Goal: Task Accomplishment & Management: Use online tool/utility

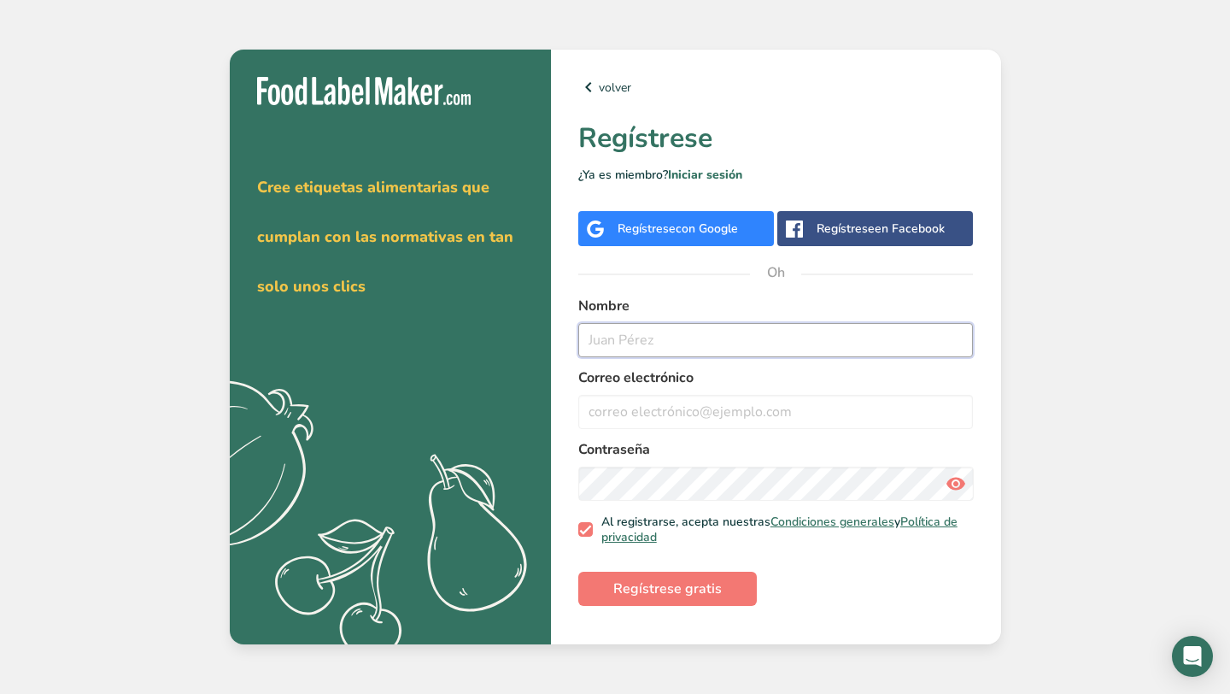
click at [604, 334] on input "text" at bounding box center [775, 340] width 395 height 34
type input "[PERSON_NAME]"
click at [672, 413] on input "email" at bounding box center [775, 412] width 395 height 34
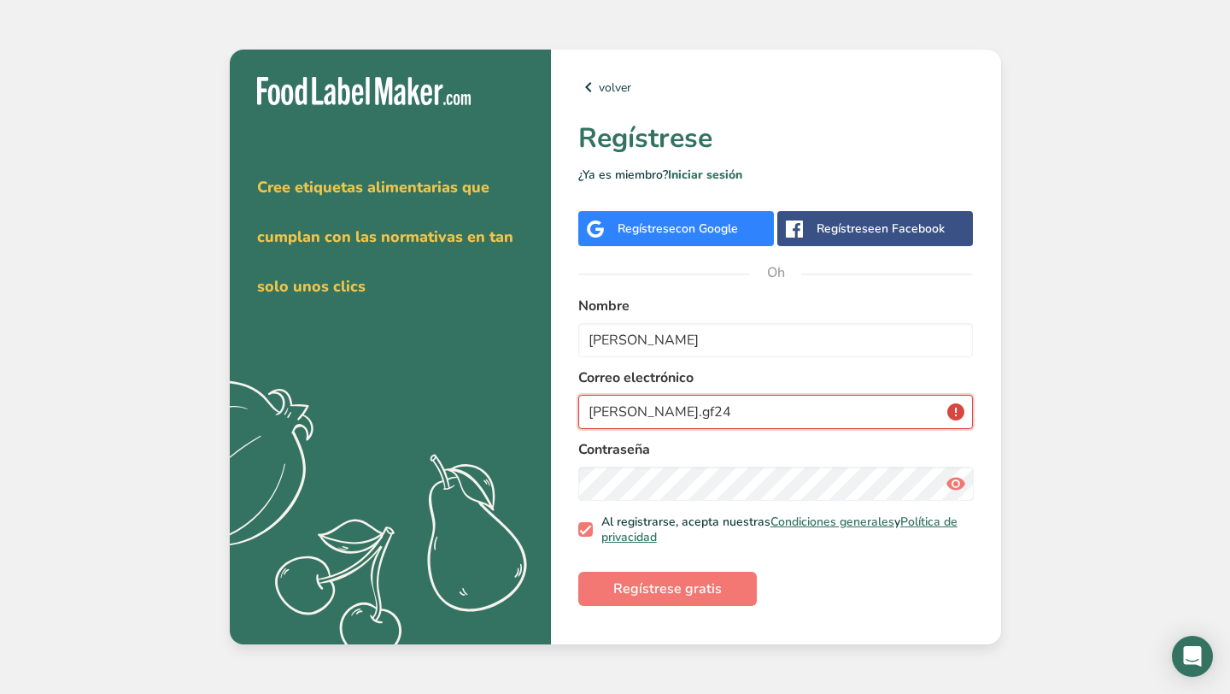
click at [692, 424] on input "[PERSON_NAME].gf24" at bounding box center [775, 412] width 395 height 34
click at [671, 415] on input "[PERSON_NAME].gf24" at bounding box center [775, 412] width 395 height 34
type input "[PERSON_NAME][EMAIL_ADDRESS][DOMAIN_NAME]"
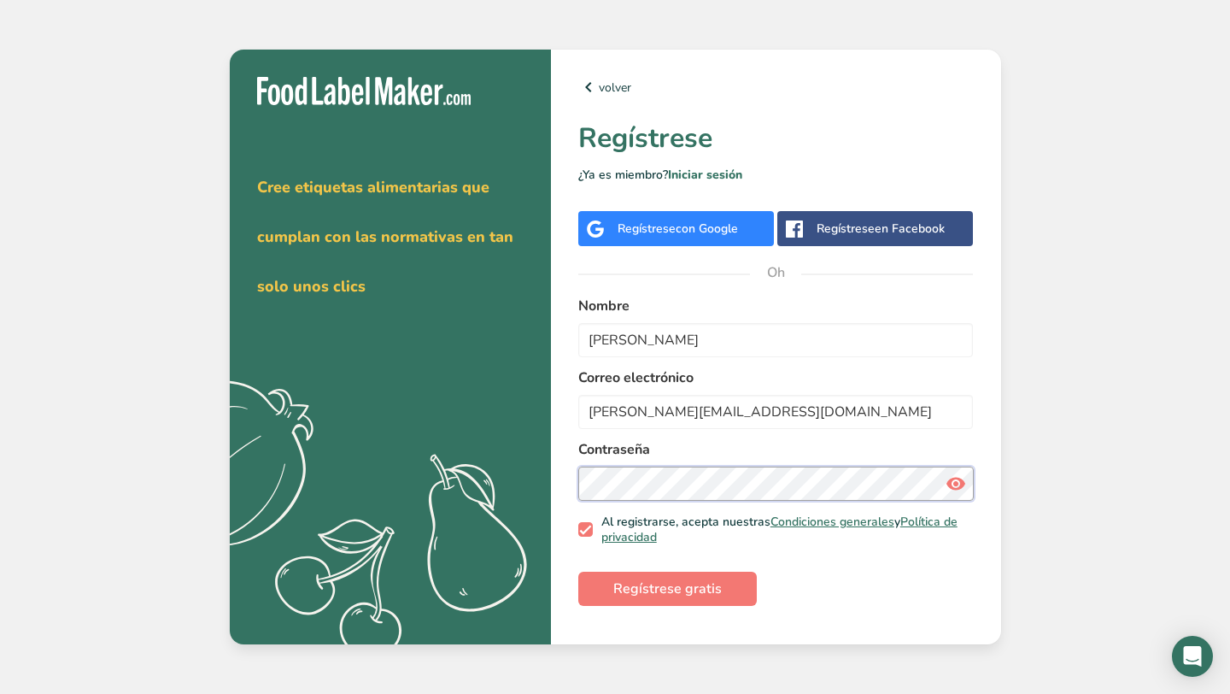
click at [578, 571] on button "Regístrese gratis" at bounding box center [667, 588] width 179 height 34
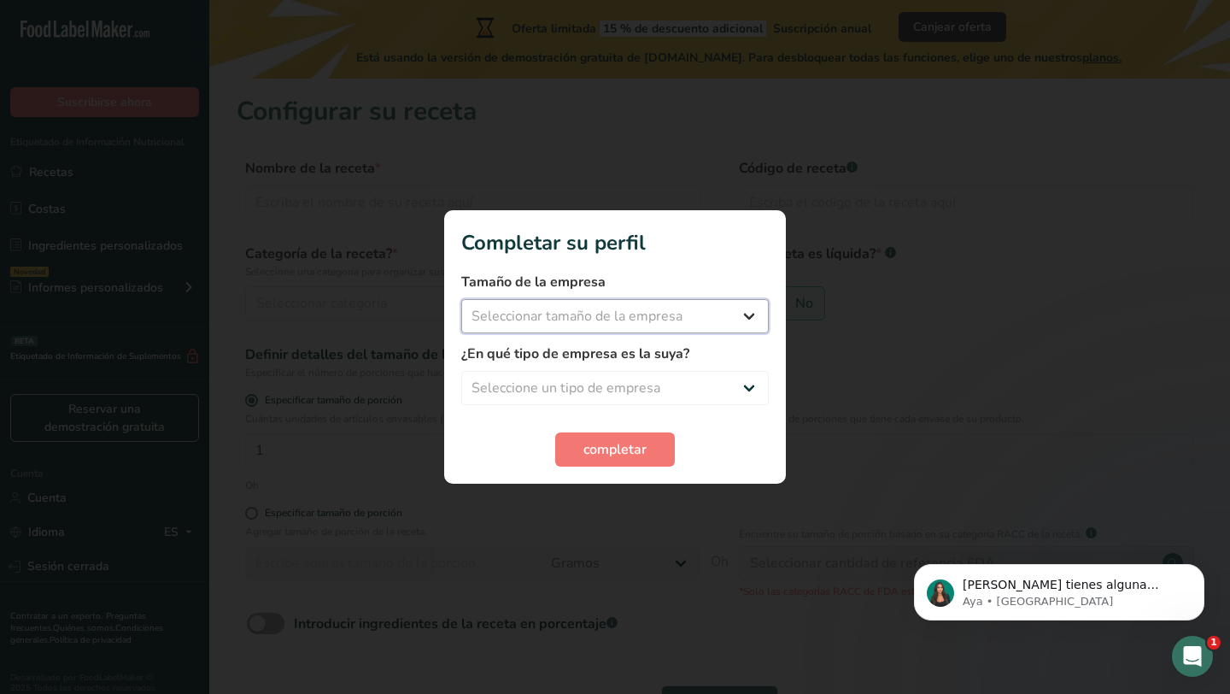
click at [601, 316] on select "Seleccionar tamaño de la empresa Menos de 10 empleados De 10 a 50 empleados De …" at bounding box center [614, 316] width 307 height 34
click at [618, 308] on select "Seleccionar tamaño de la empresa Menos de 10 empleados De 10 a 50 empleados De …" at bounding box center [614, 316] width 307 height 34
select select "1"
click at [572, 379] on select "Seleccione un tipo de empresa Fabricante de alimentos envasados Restaurante y c…" at bounding box center [614, 388] width 307 height 34
select select "5"
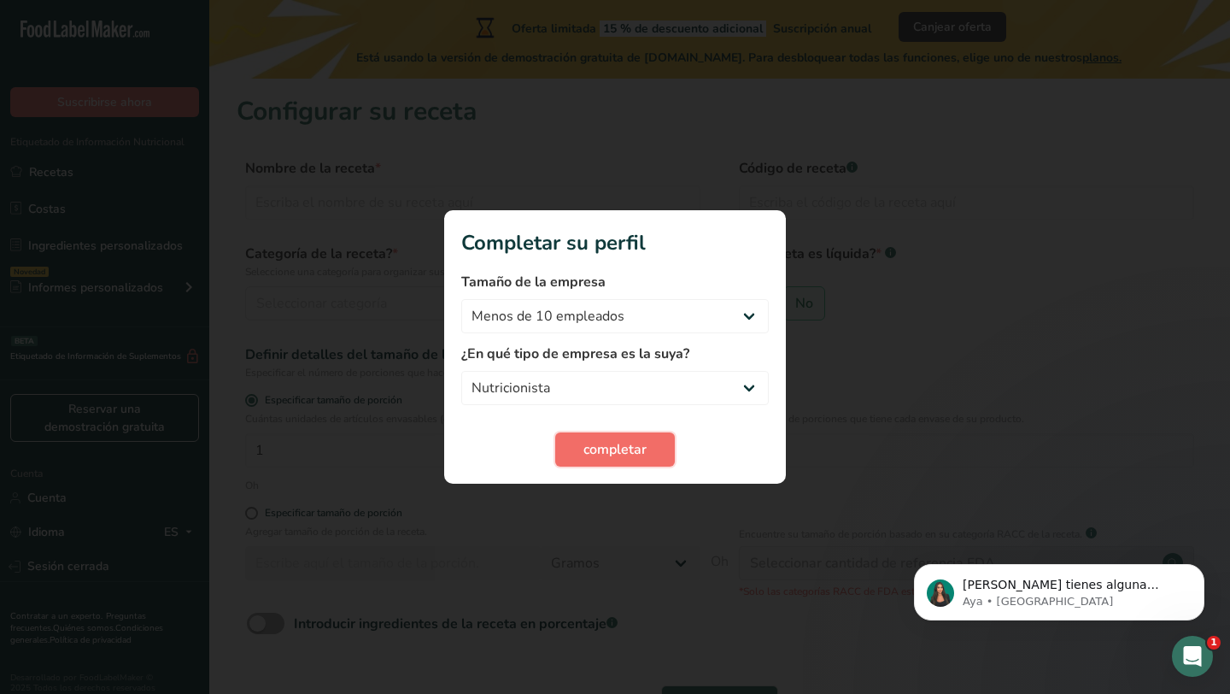
click at [594, 454] on font "completar" at bounding box center [614, 449] width 63 height 19
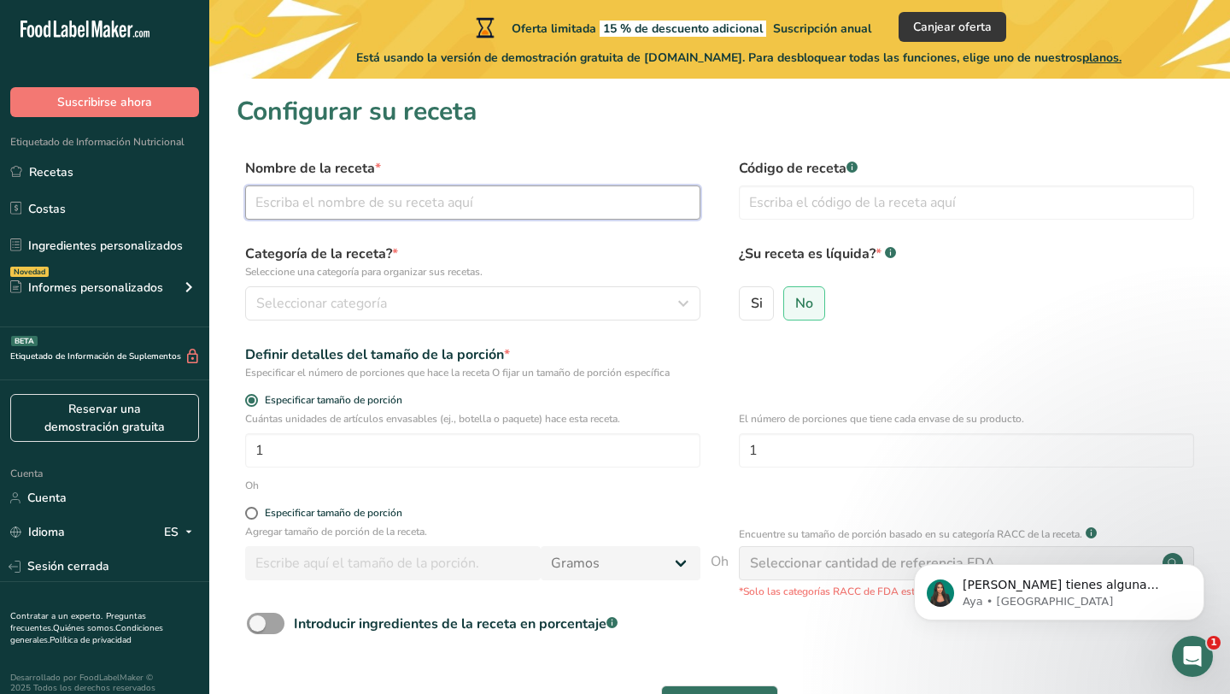
click at [493, 206] on input "text" at bounding box center [472, 202] width 455 height 34
type input "b"
type input "Bowl de pollo y arroz"
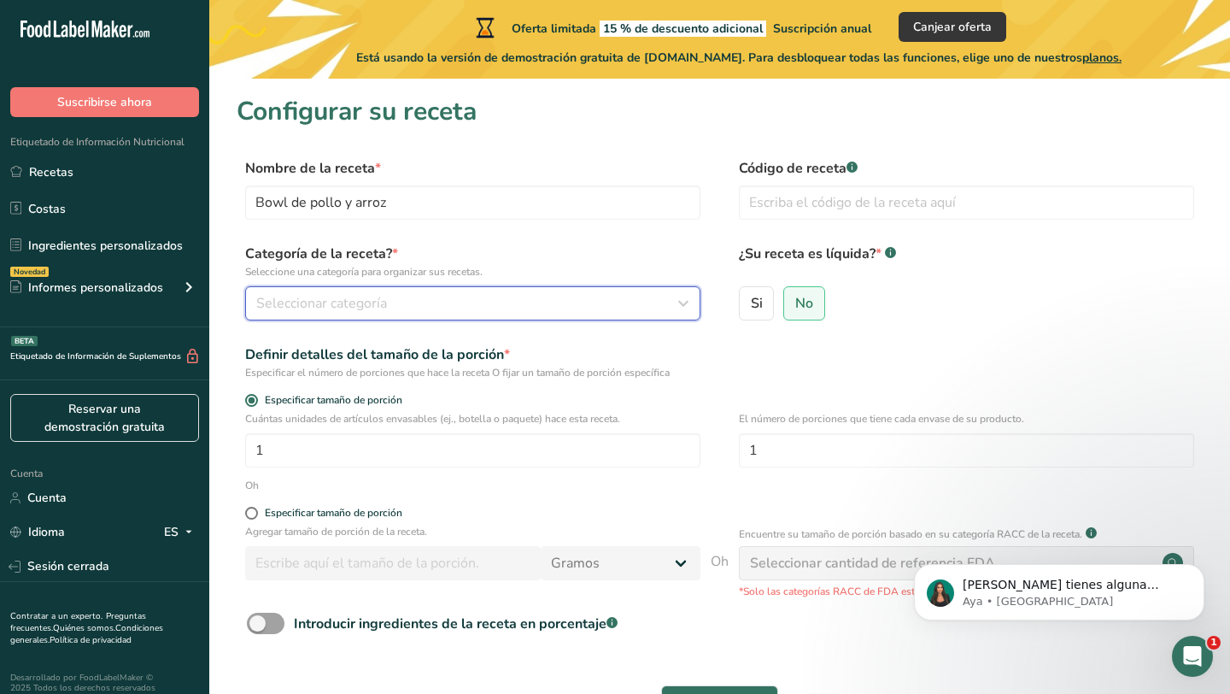
click at [345, 309] on font "Seleccionar categoría" at bounding box center [321, 303] width 131 height 19
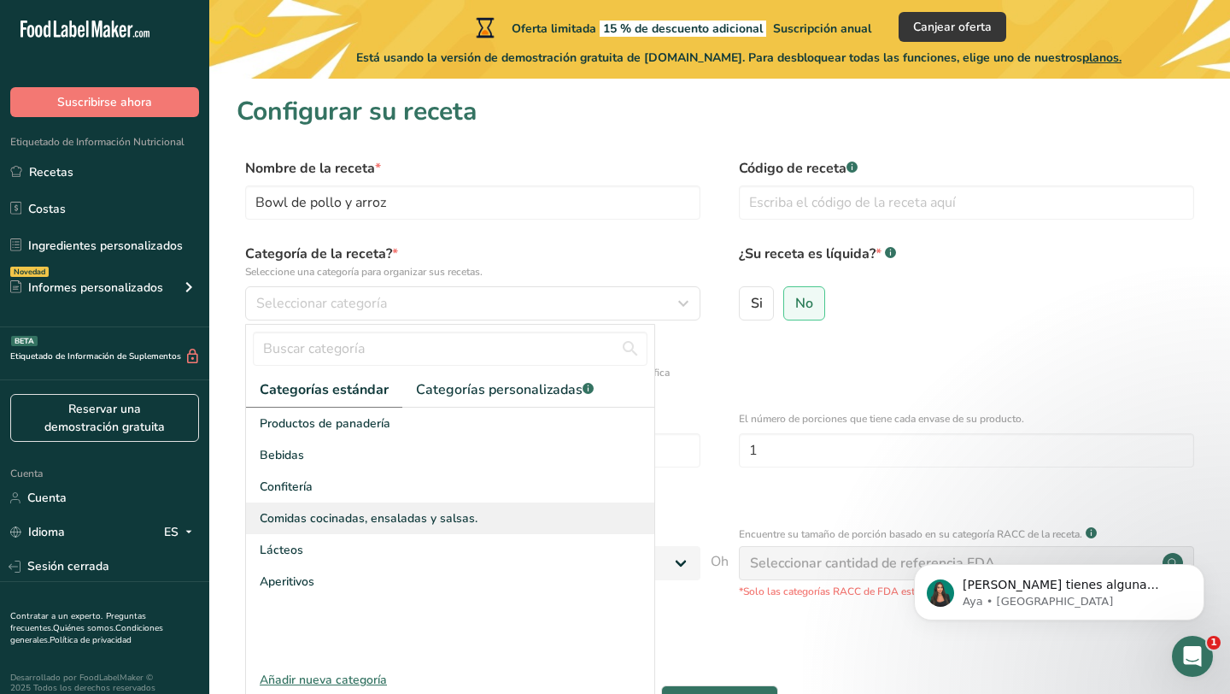
click at [342, 524] on font "Comidas cocinadas, ensaladas y salsas." at bounding box center [369, 518] width 218 height 16
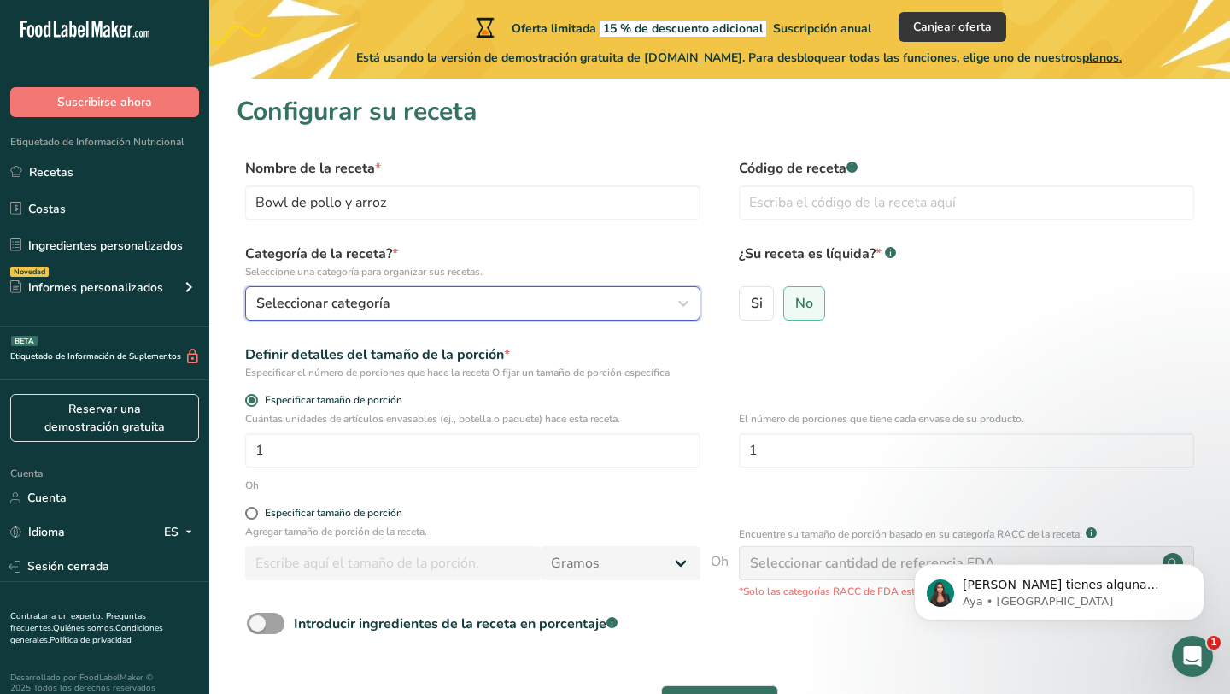
click at [484, 290] on button "Seleccionar categoría" at bounding box center [472, 303] width 455 height 34
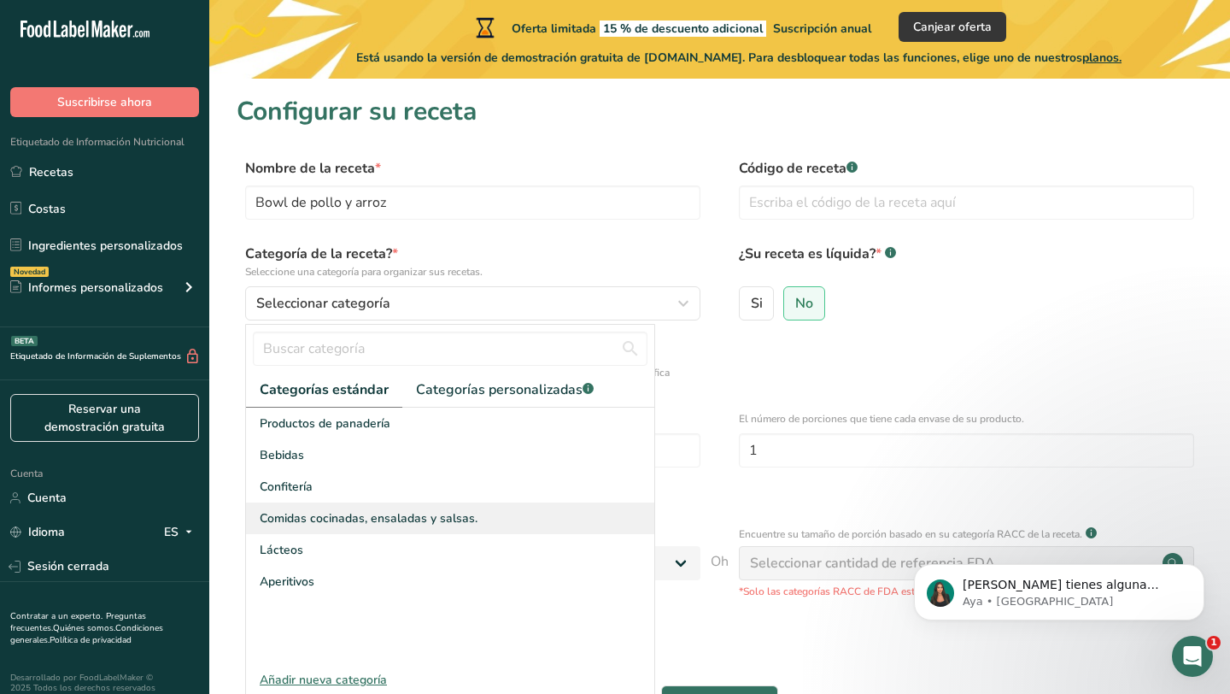
click at [343, 525] on font "Comidas cocinadas, ensaladas y salsas." at bounding box center [369, 518] width 218 height 16
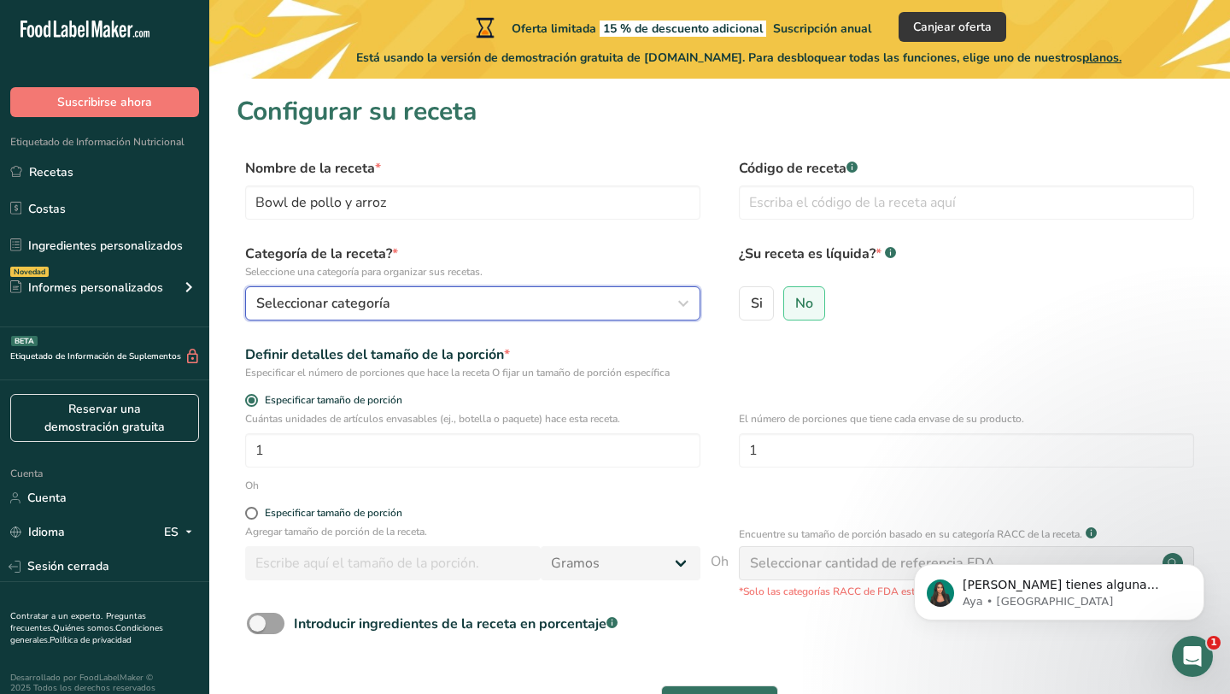
click at [407, 301] on div "Seleccionar categoría" at bounding box center [467, 303] width 423 height 20
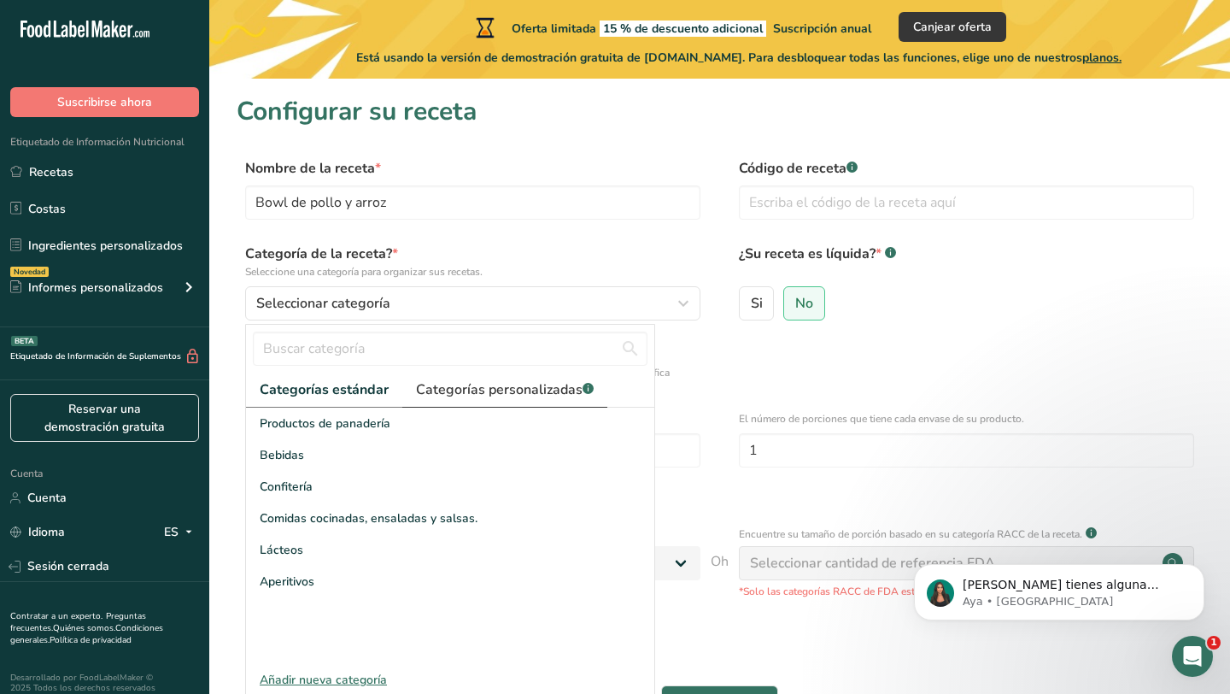
click at [535, 381] on font "Categorías personalizadas" at bounding box center [499, 389] width 167 height 19
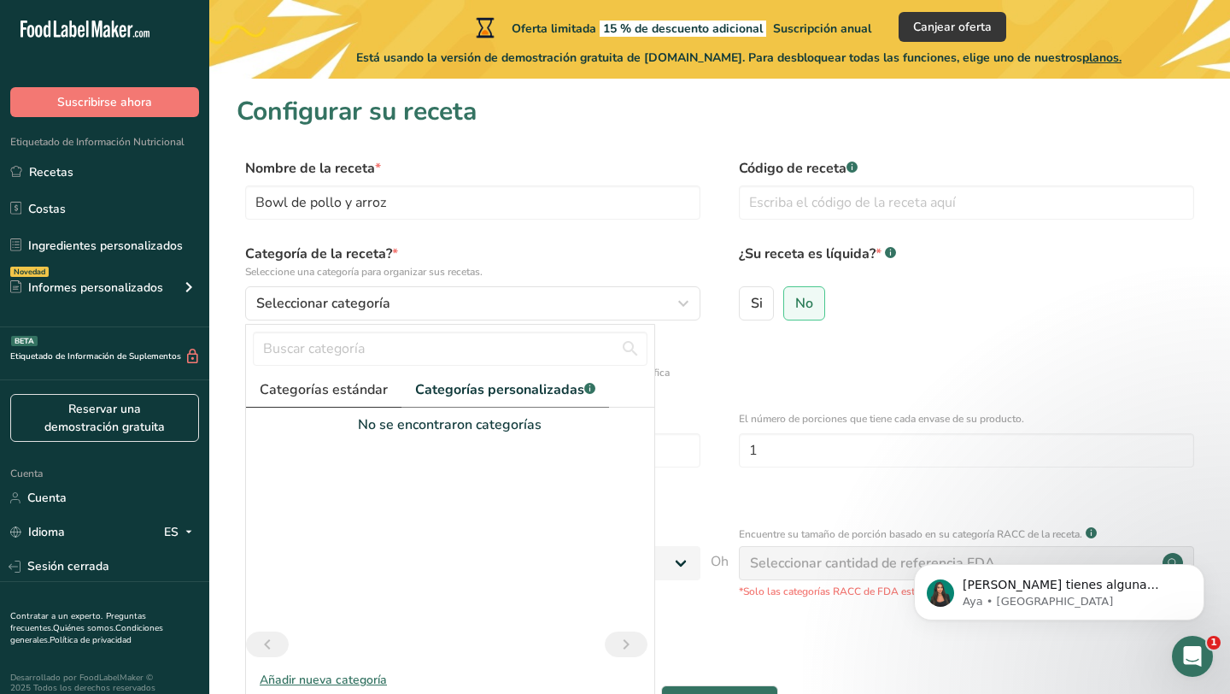
click at [326, 401] on link "Categorías estándar" at bounding box center [323, 389] width 155 height 35
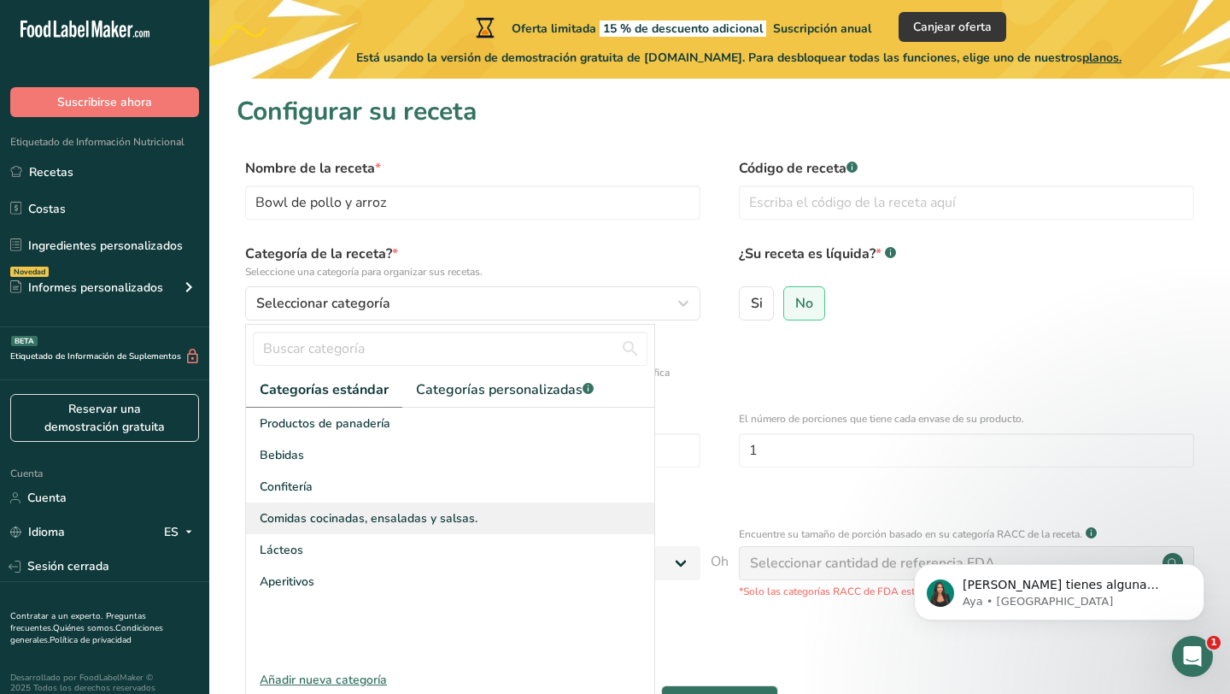
click at [331, 522] on font "Comidas cocinadas, ensaladas y salsas." at bounding box center [369, 518] width 218 height 16
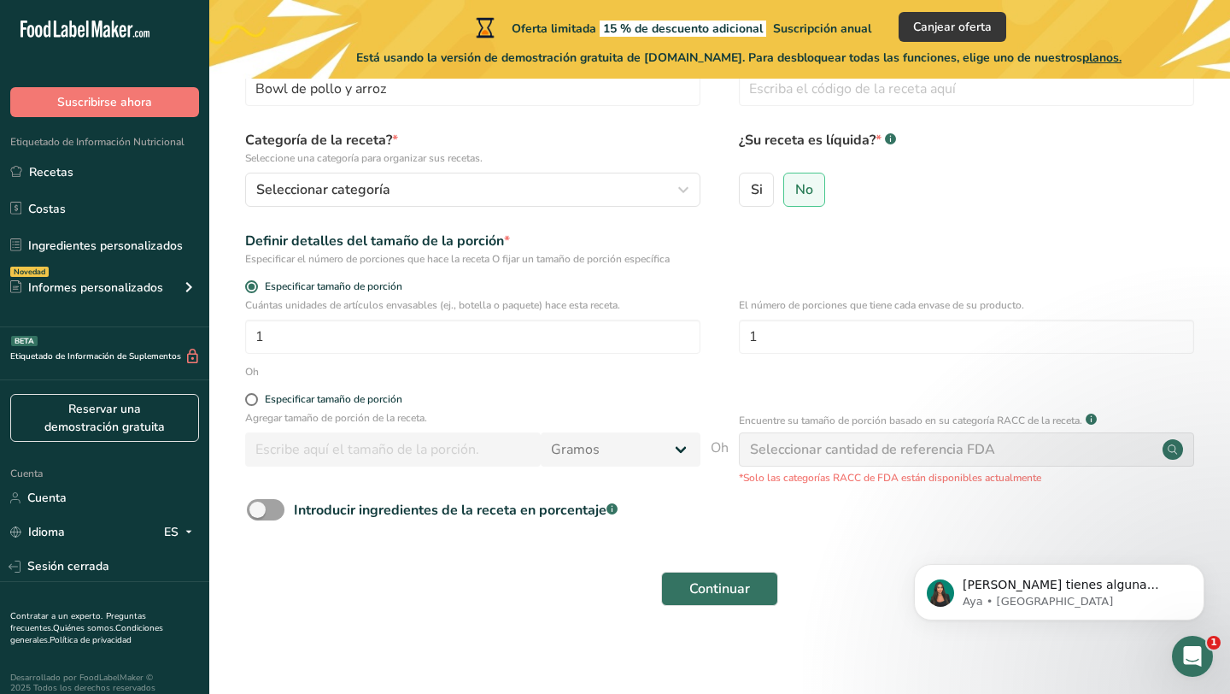
scroll to position [118, 0]
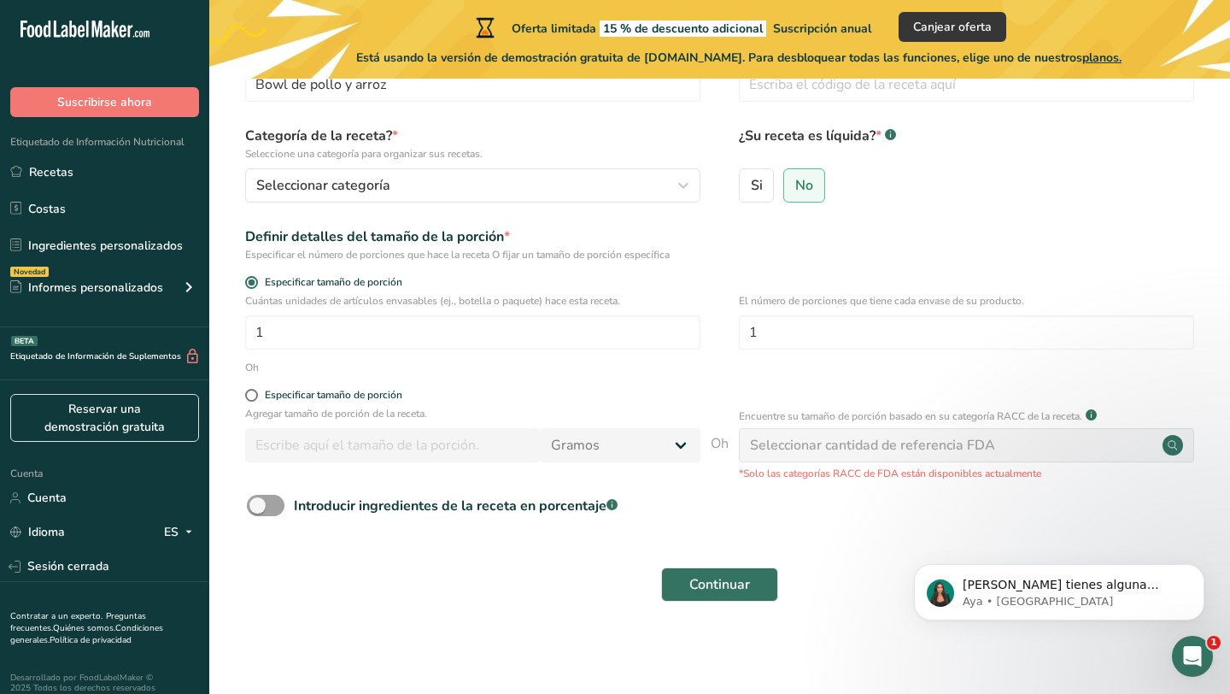
click at [869, 452] on font "Seleccionar cantidad de referencia FDA" at bounding box center [872, 445] width 245 height 19
click at [1171, 451] on circle at bounding box center [1172, 445] width 20 height 20
click at [1086, 443] on div "Seleccionar cantidad de referencia FDA" at bounding box center [966, 445] width 455 height 34
click at [1037, 441] on div "Seleccionar cantidad de referencia FDA" at bounding box center [966, 445] width 455 height 34
click at [730, 585] on font "Continuar" at bounding box center [719, 584] width 61 height 19
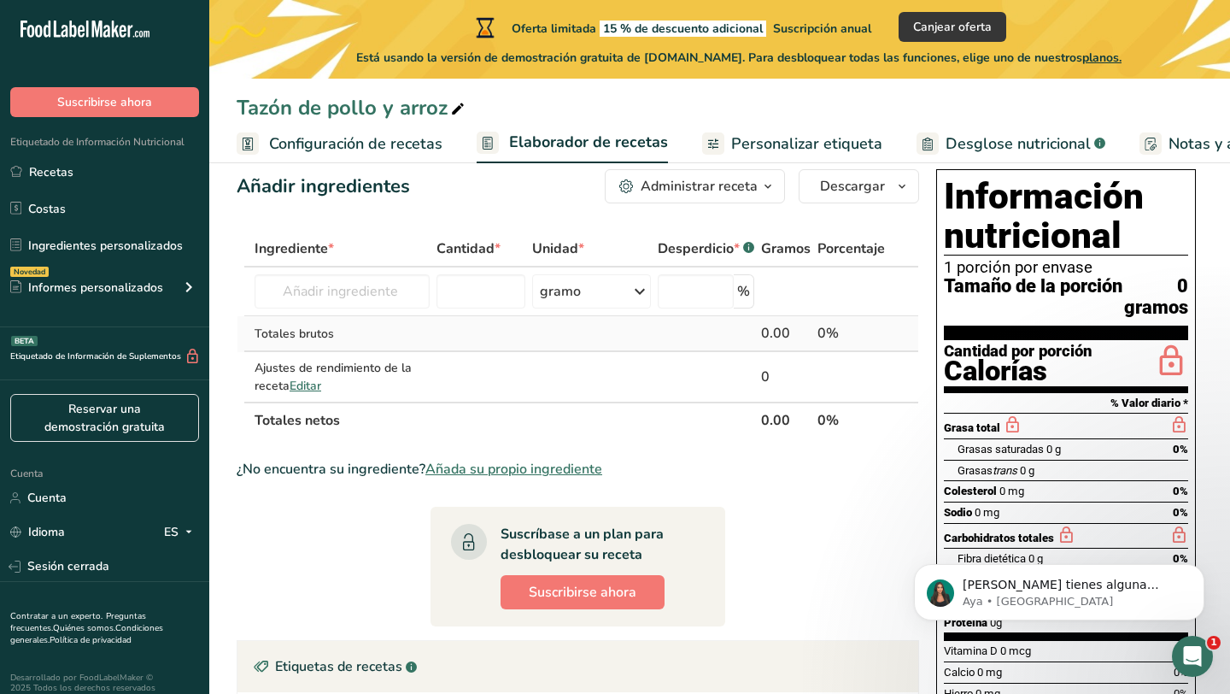
scroll to position [31, 0]
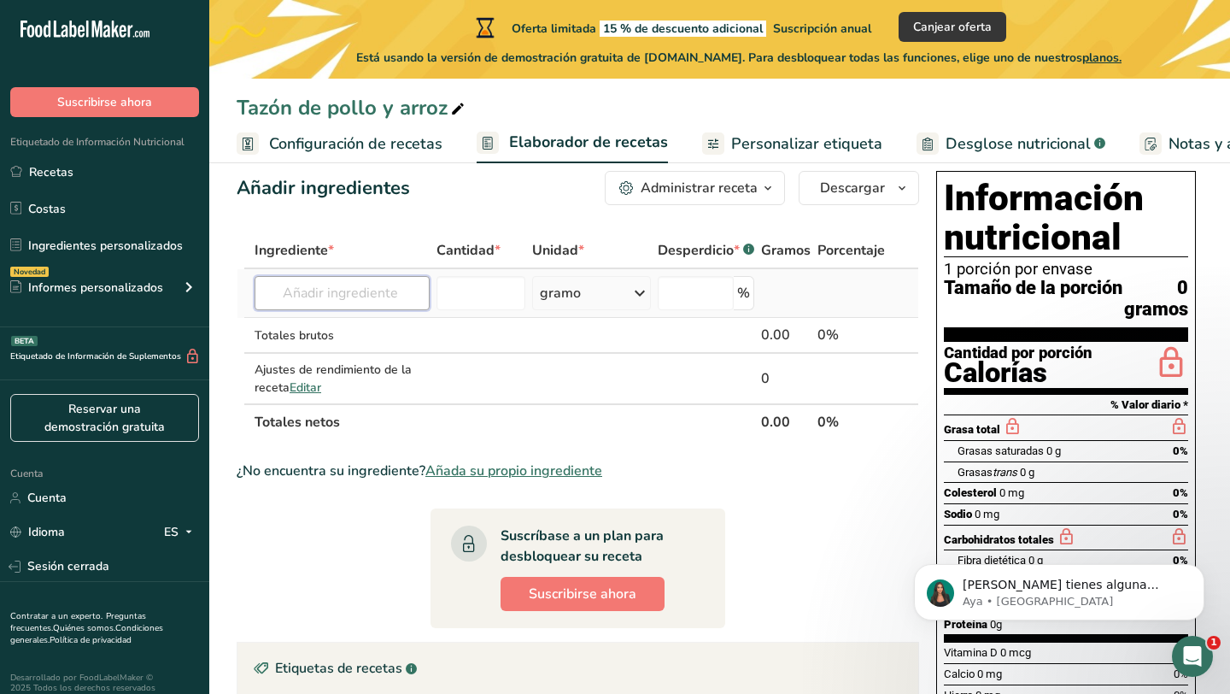
click at [360, 287] on input "text" at bounding box center [342, 293] width 175 height 34
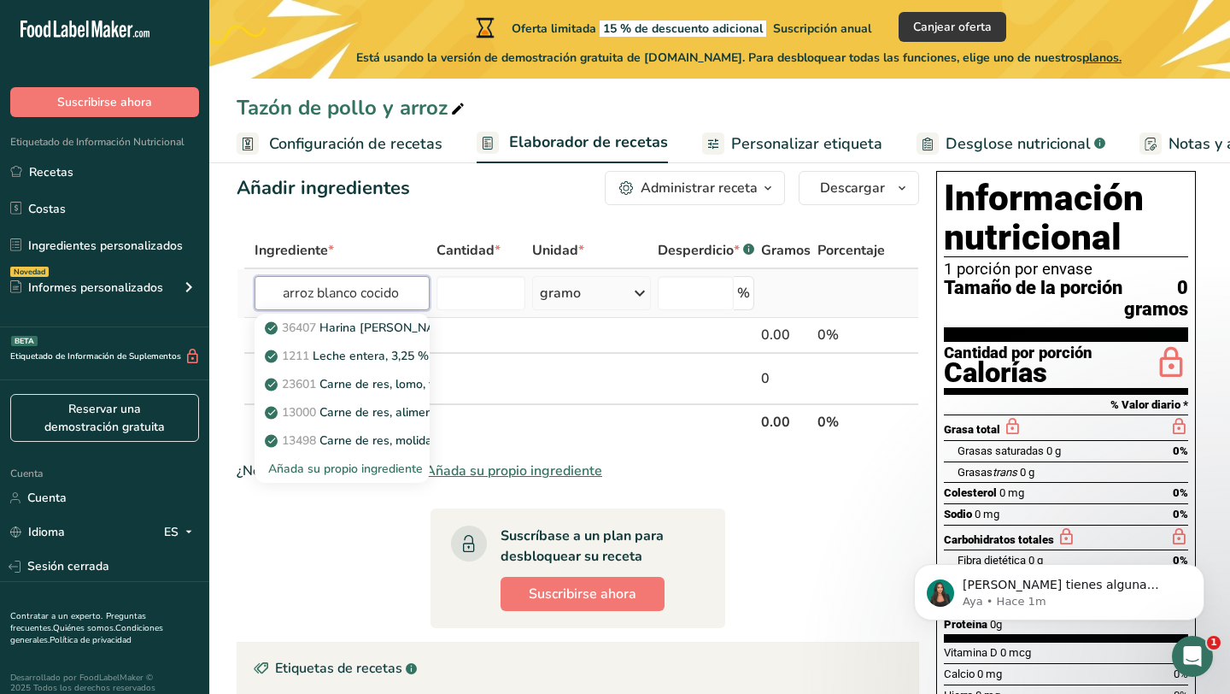
click at [343, 303] on input "arroz blanco cocido" at bounding box center [342, 293] width 175 height 34
type input "arroz blanco cocido"
click at [527, 429] on th "Totales netos" at bounding box center [504, 421] width 507 height 36
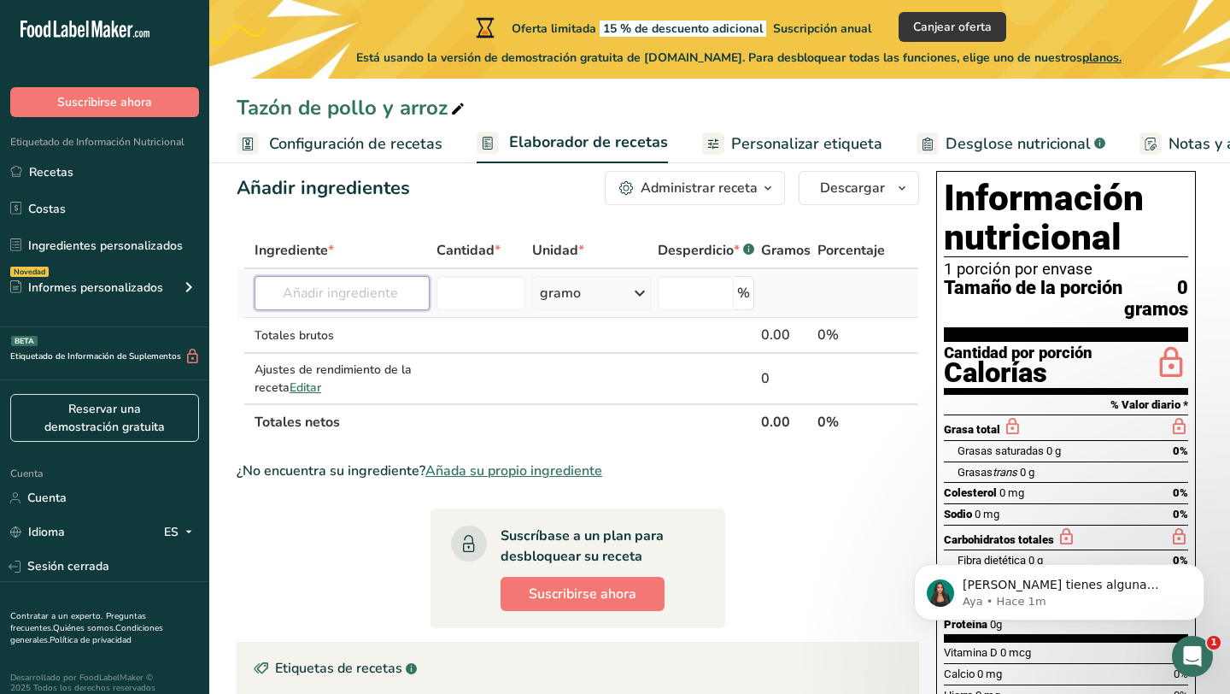
click at [295, 300] on input "text" at bounding box center [342, 293] width 175 height 34
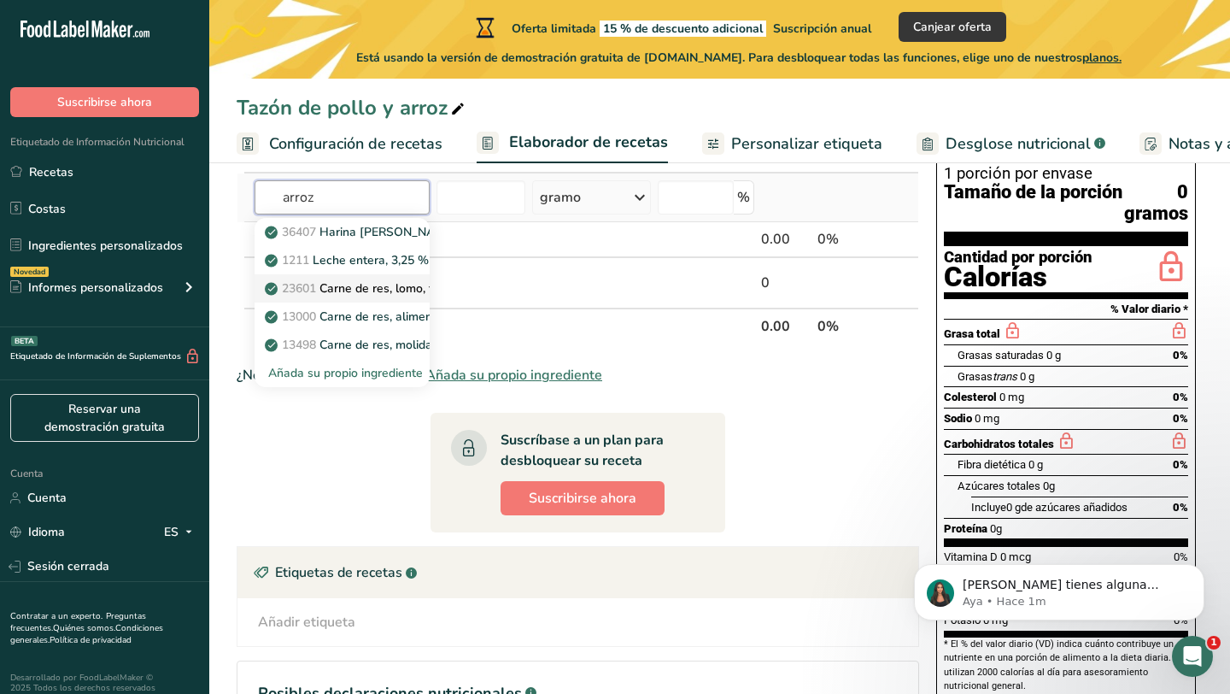
scroll to position [139, 0]
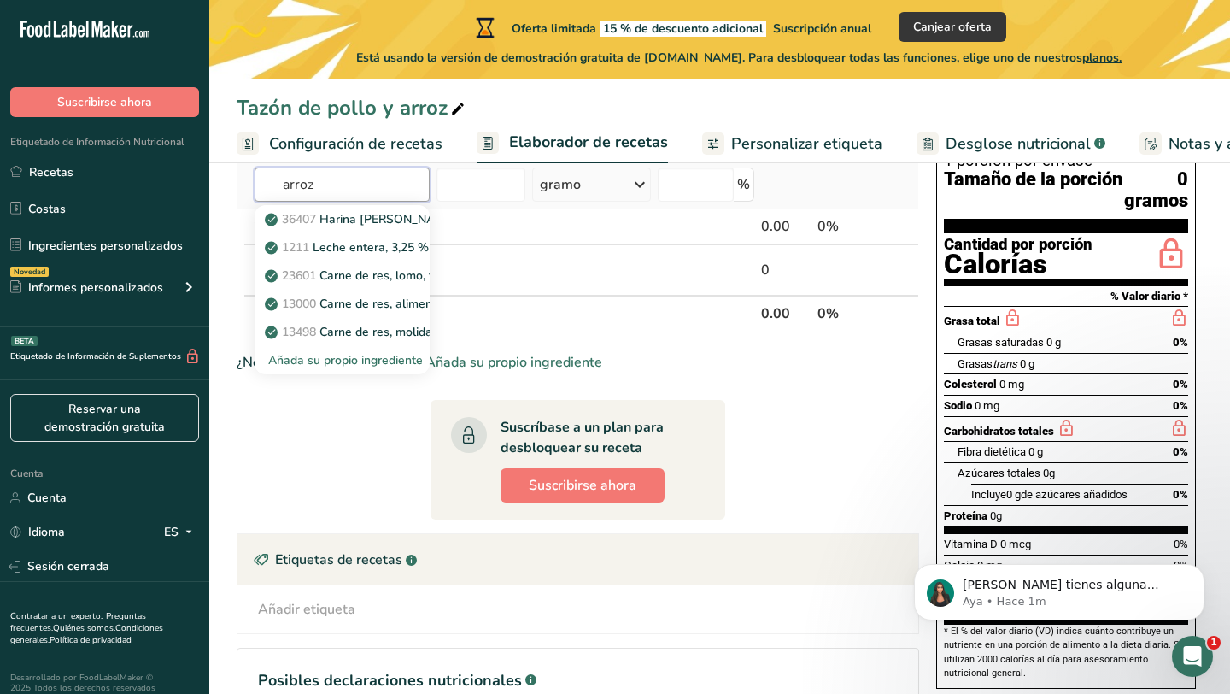
type input "arroz"
click at [325, 359] on font "Añada su propio ingrediente" at bounding box center [345, 360] width 155 height 16
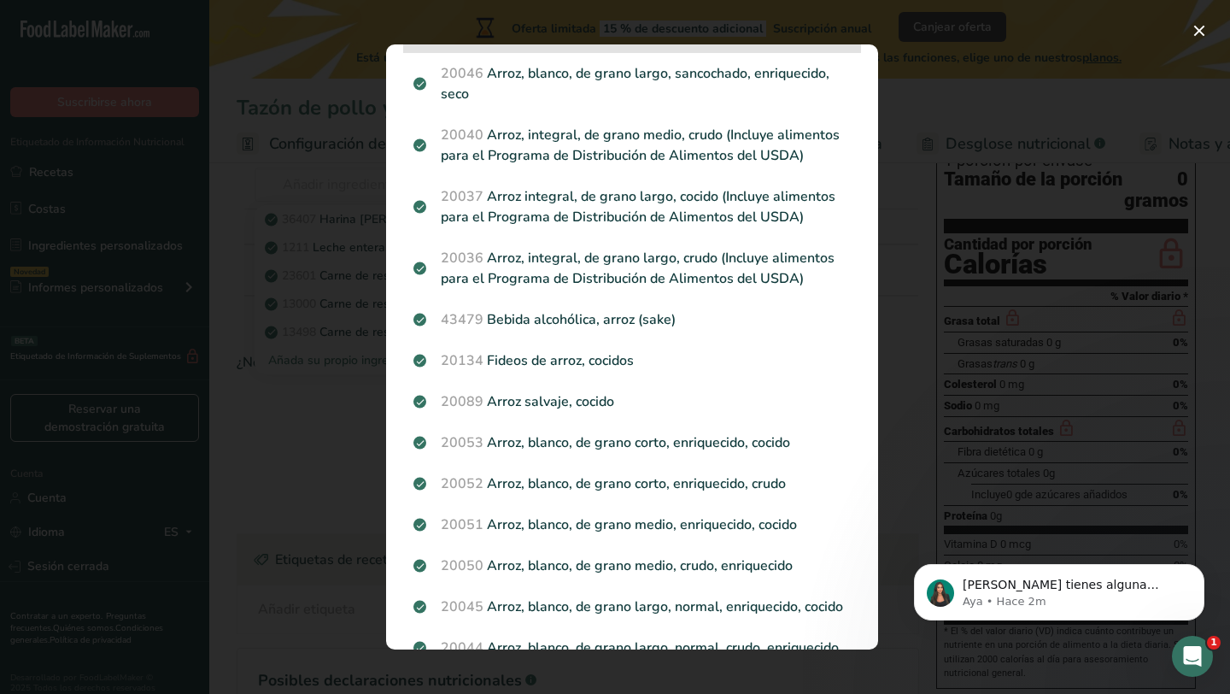
scroll to position [459, 0]
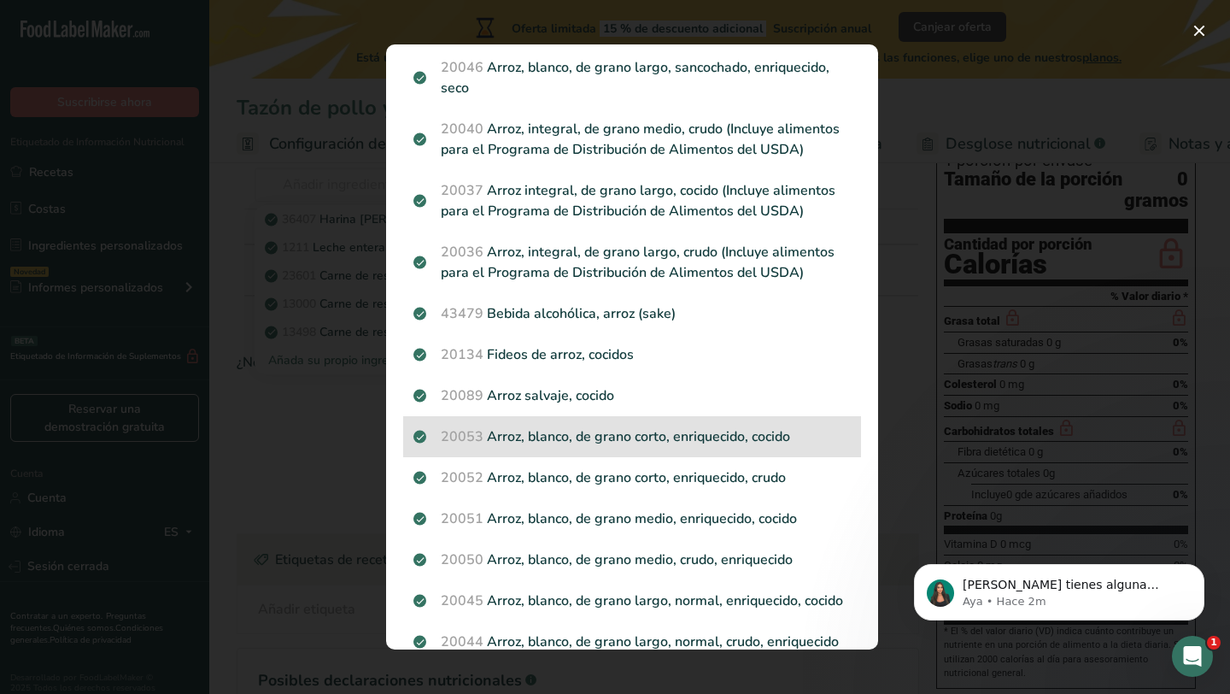
click at [554, 427] on font "Arroz, blanco, de grano corto, enriquecido, cocido" at bounding box center [638, 436] width 303 height 19
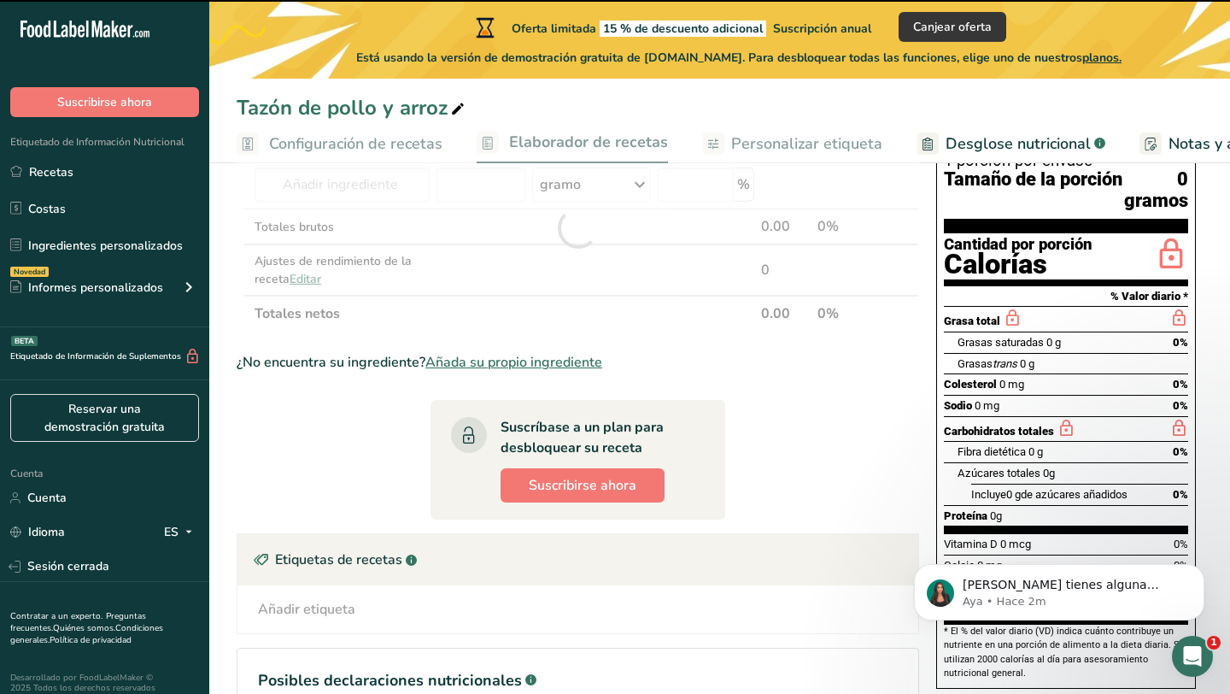
type input "0"
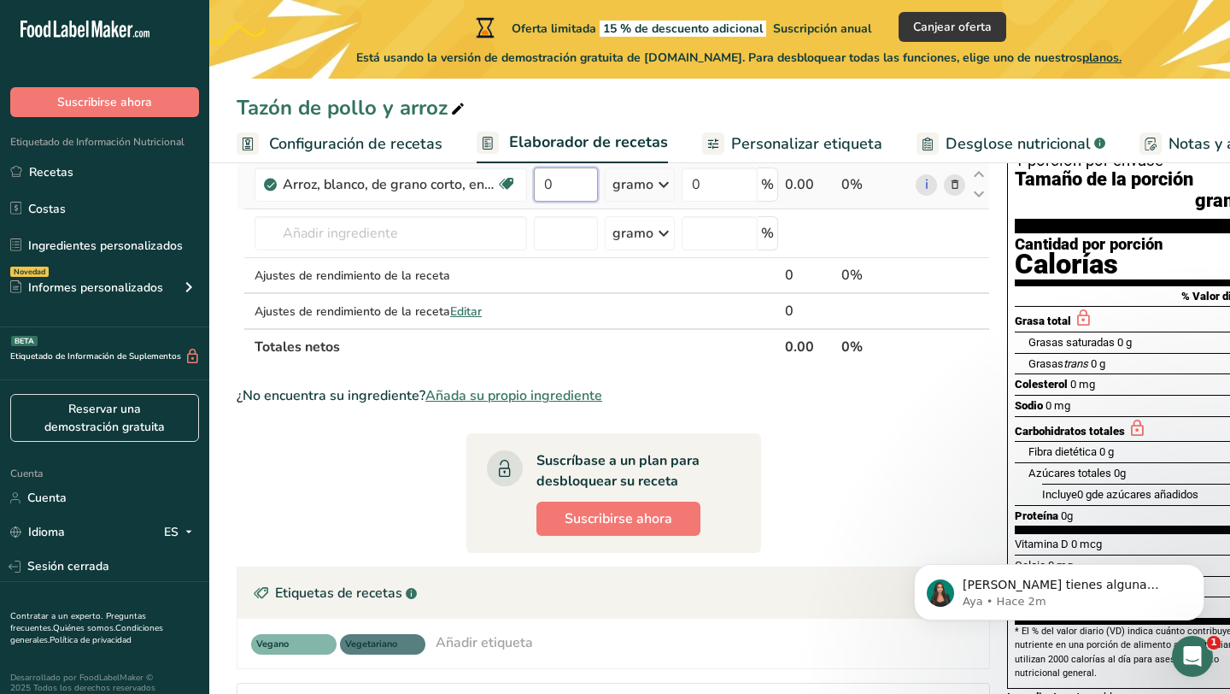
click at [562, 202] on input "0" at bounding box center [566, 184] width 64 height 34
type input "80"
click at [876, 428] on section "Ingrediente * Cantidad * Unidad * Desperdicio * .a-a{fill:#347362;}.b-a{fill:#f…" at bounding box center [613, 491] width 753 height 734
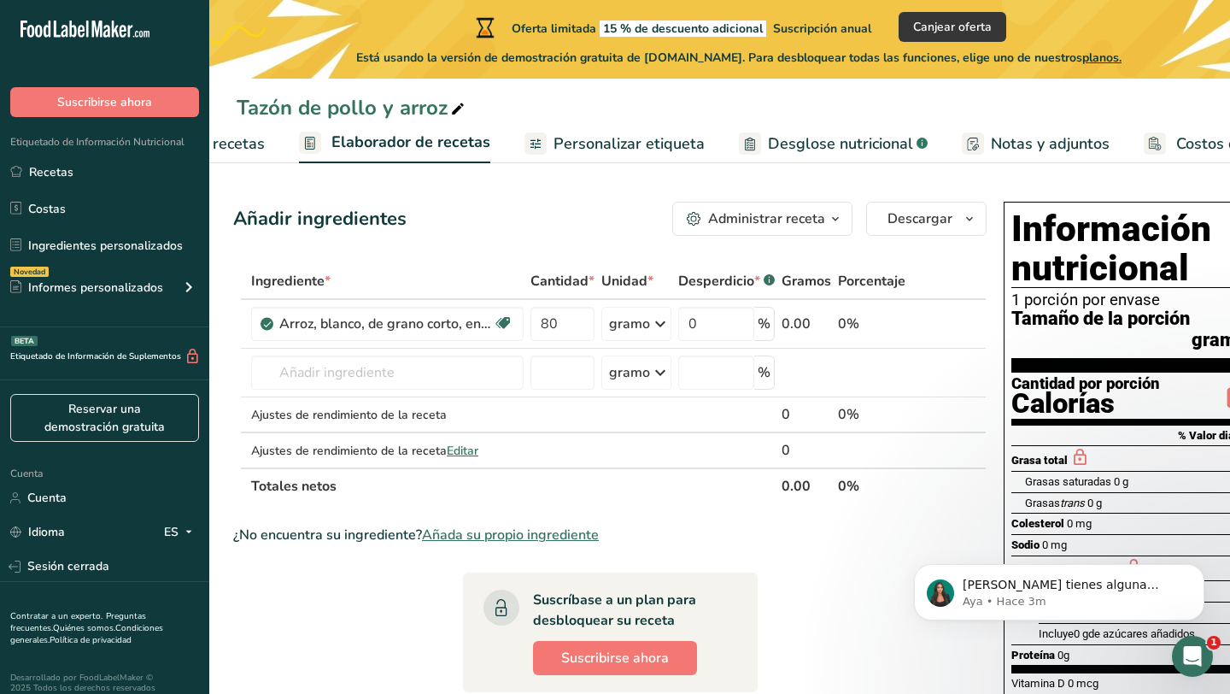
scroll to position [0, 234]
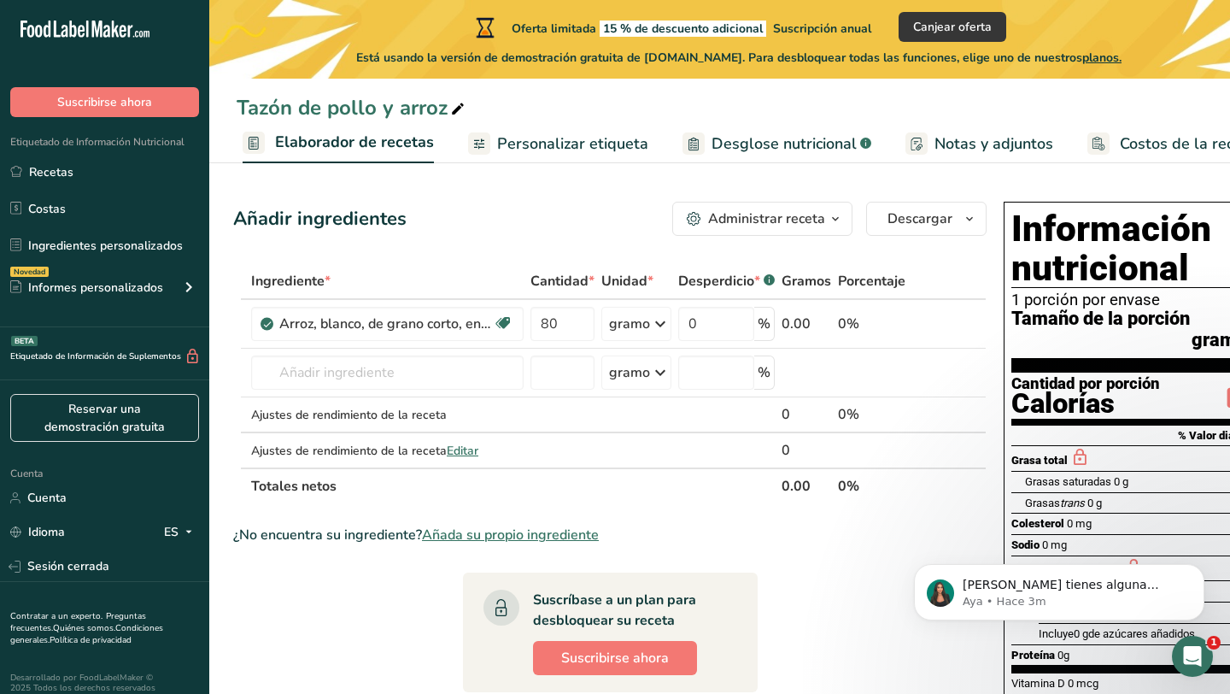
click at [555, 142] on font "Personalizar etiqueta" at bounding box center [572, 143] width 151 height 20
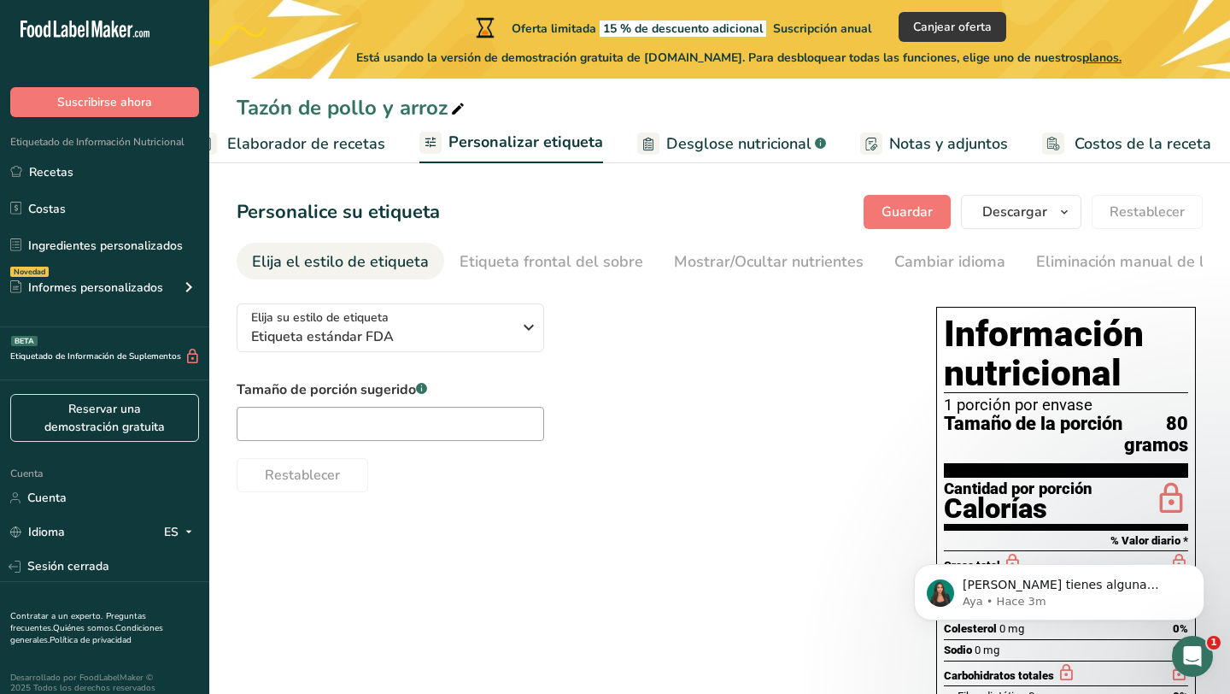
click at [341, 145] on font "Elaborador de recetas" at bounding box center [306, 143] width 158 height 20
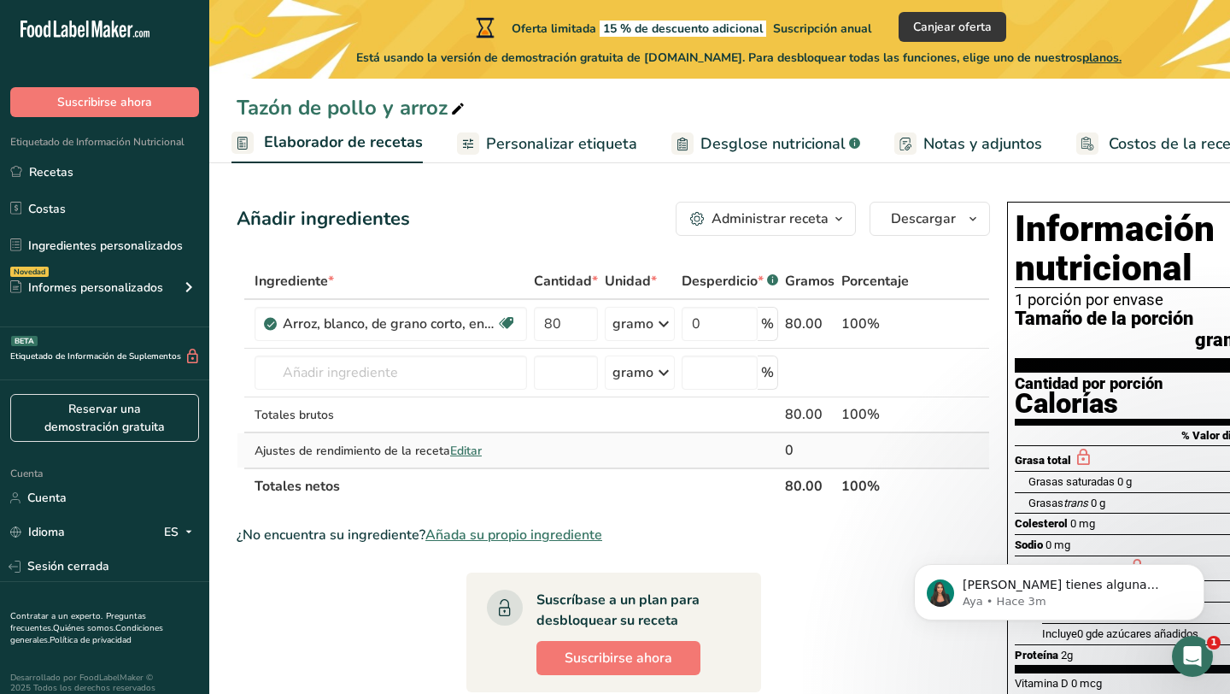
scroll to position [0, 1]
click at [834, 213] on icon "button" at bounding box center [838, 218] width 14 height 21
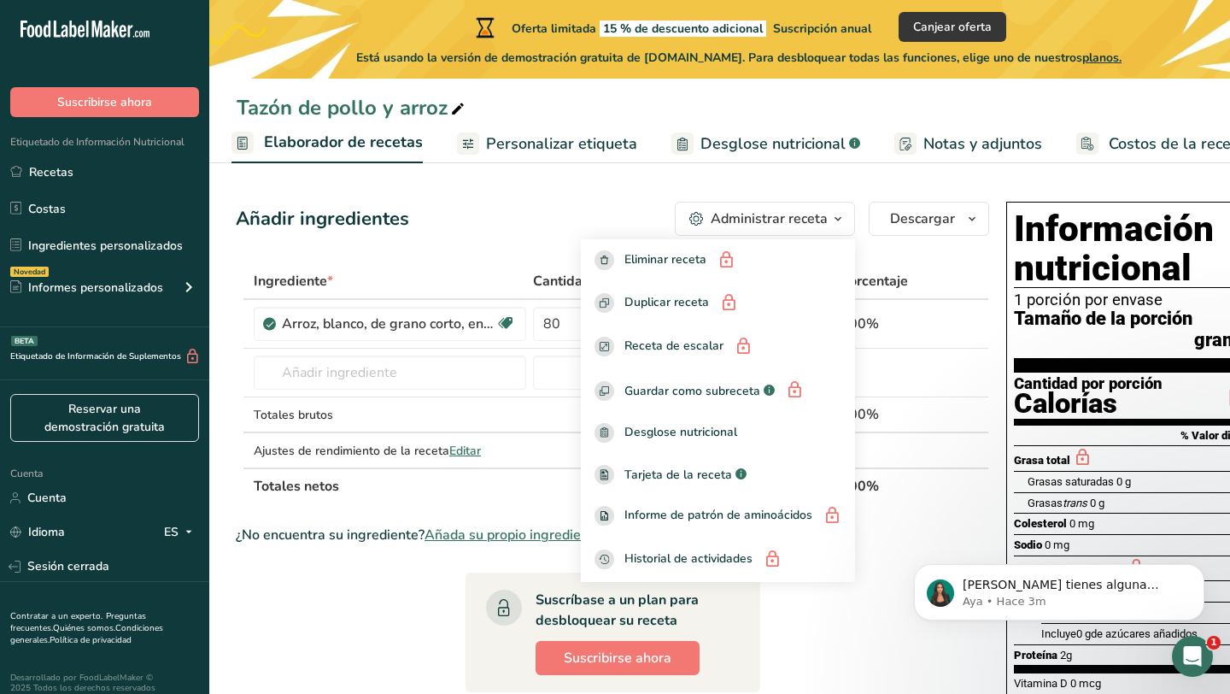
click at [525, 197] on div "Añadir ingredientes Administrar receta Eliminar receta Duplicar receta Receta d…" at bounding box center [618, 609] width 764 height 829
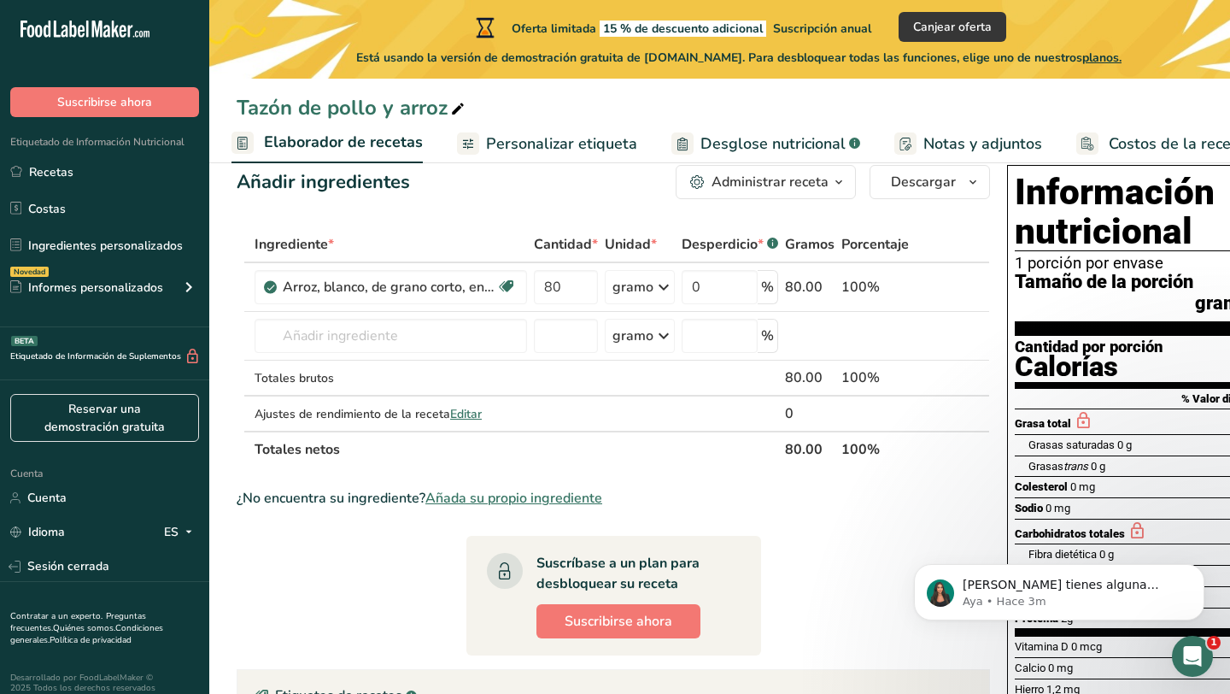
scroll to position [0, 0]
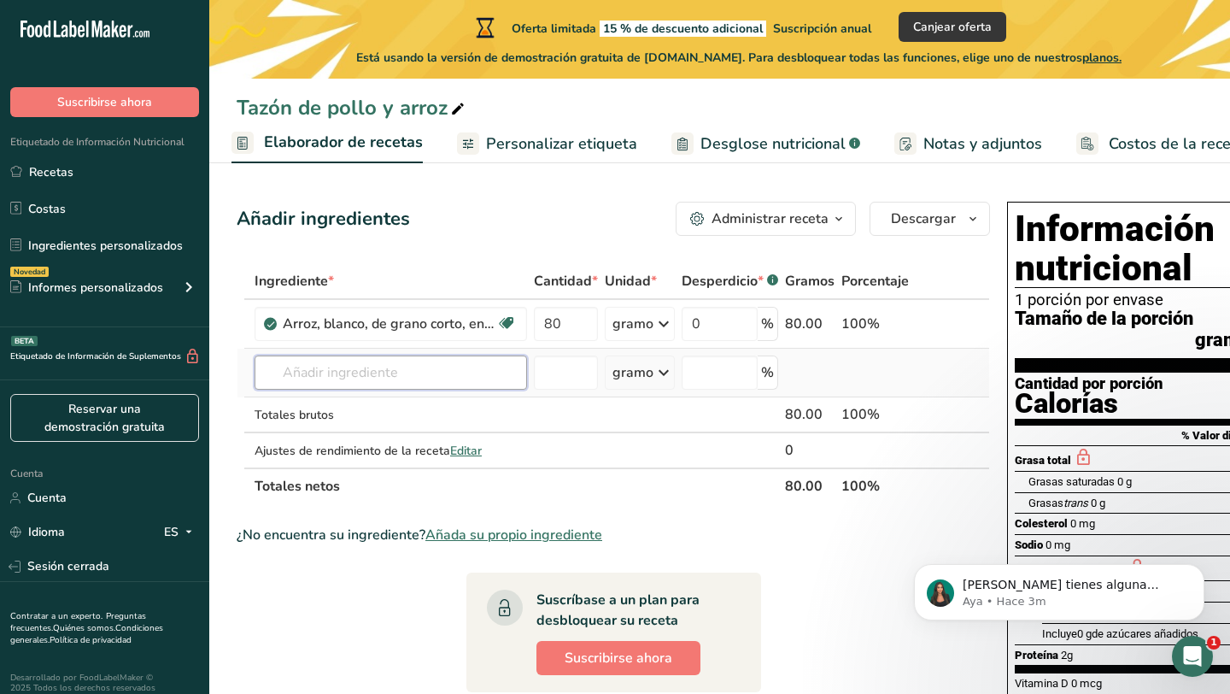
click at [346, 389] on input "text" at bounding box center [391, 372] width 272 height 34
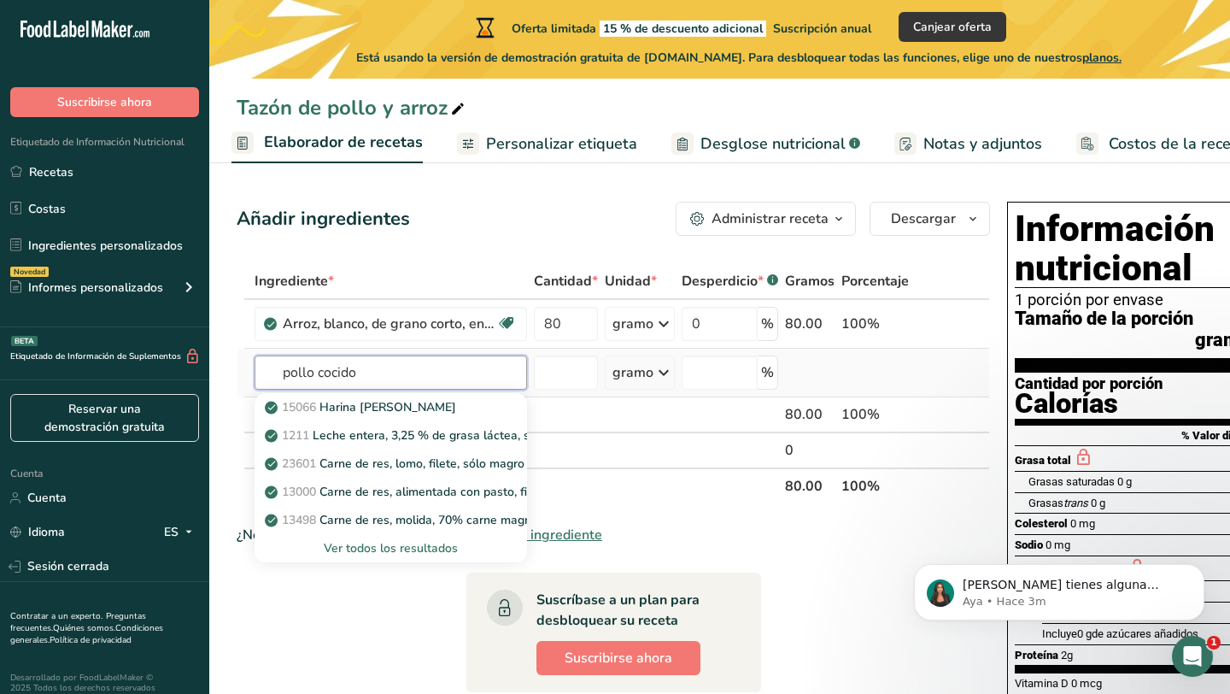
type input "pollo cocido"
click at [395, 556] on font "Ver todos los resultados" at bounding box center [391, 548] width 134 height 16
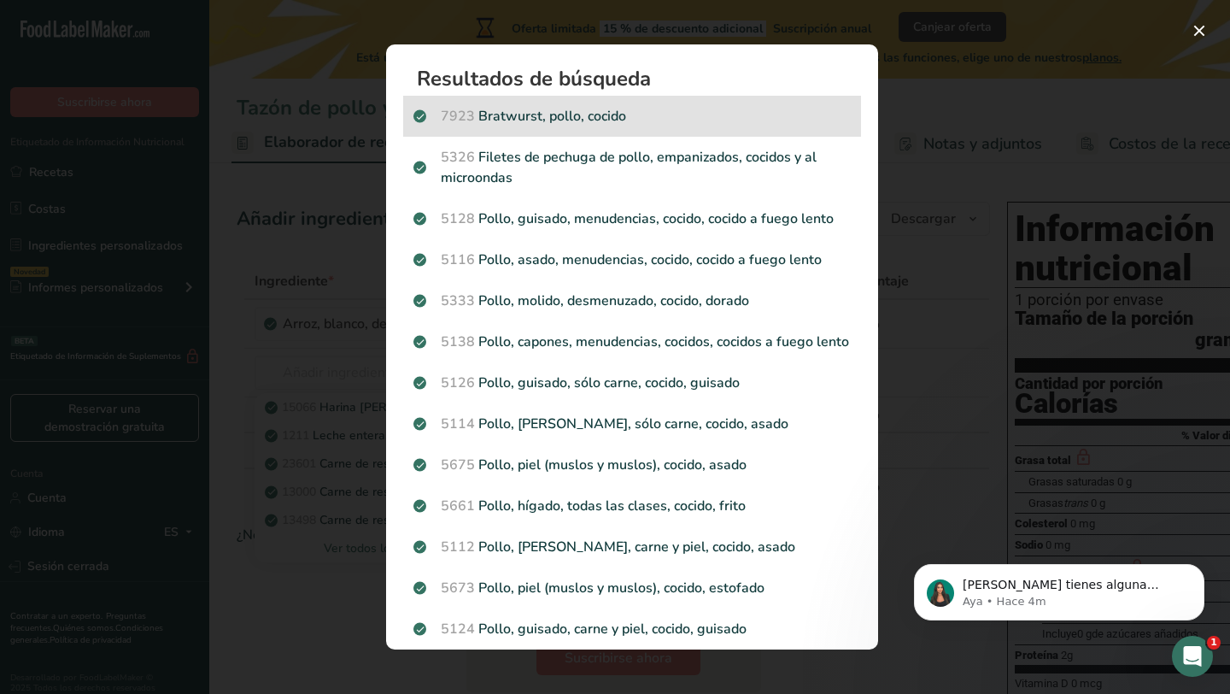
click at [506, 122] on font "Bratwurst, pollo, cocido" at bounding box center [552, 116] width 148 height 19
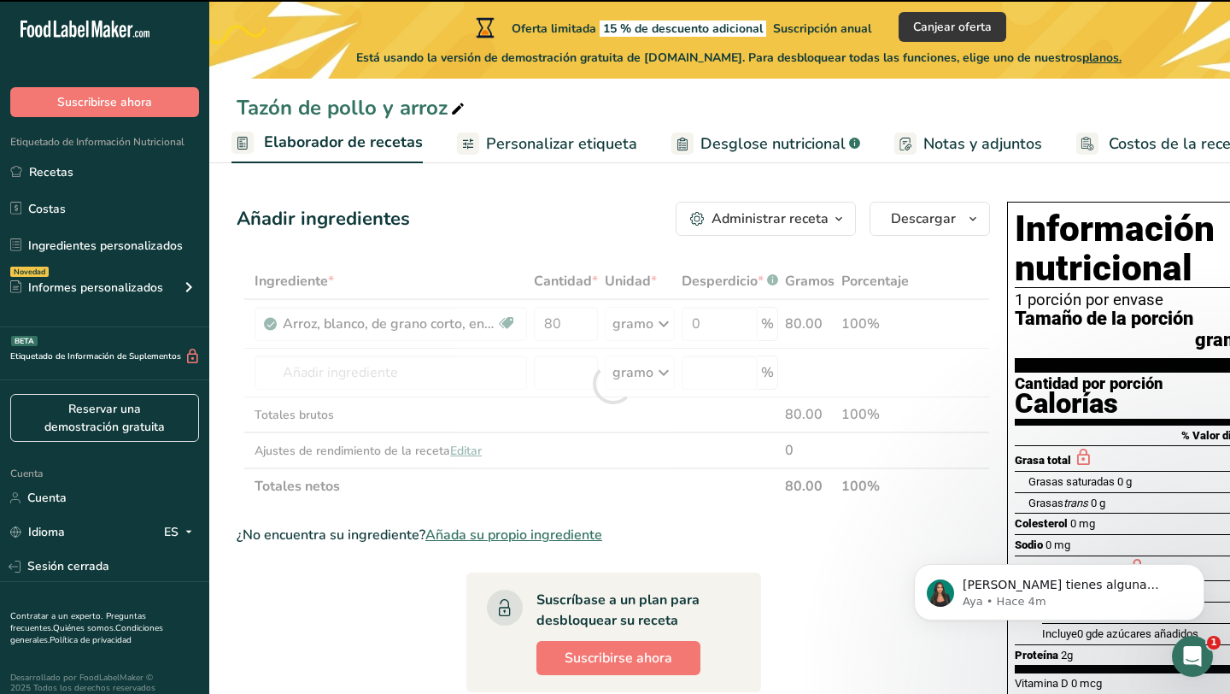
type input "0"
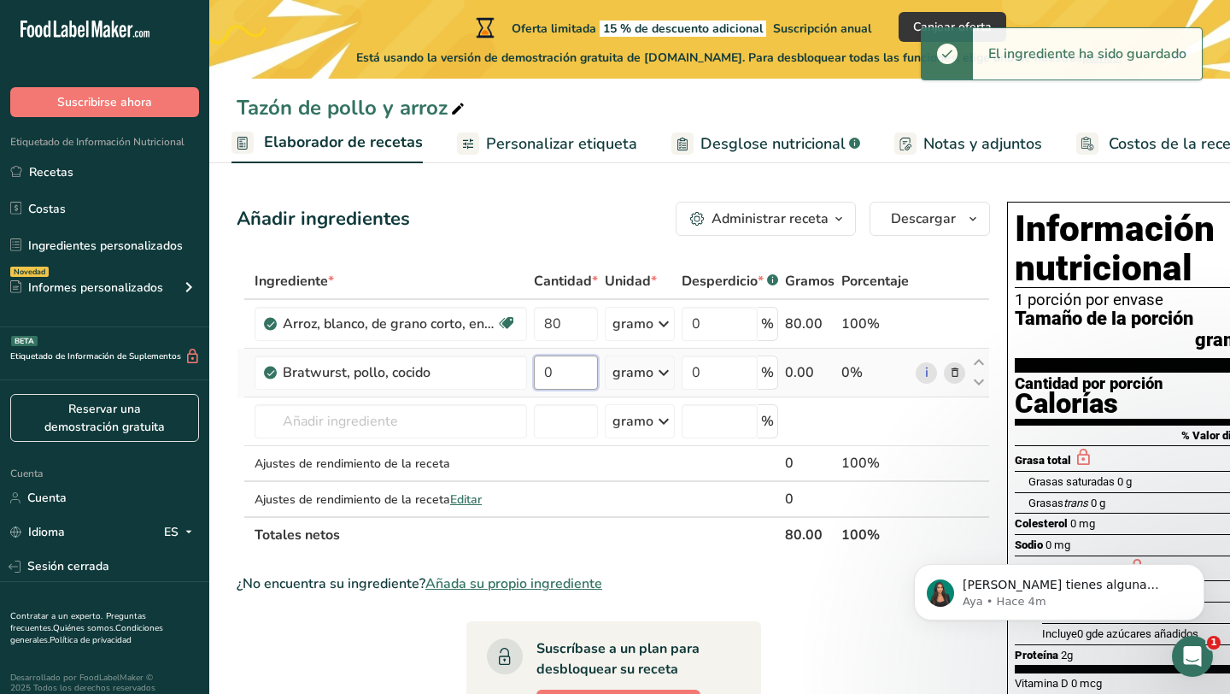
click at [578, 389] on input "0" at bounding box center [566, 372] width 64 height 34
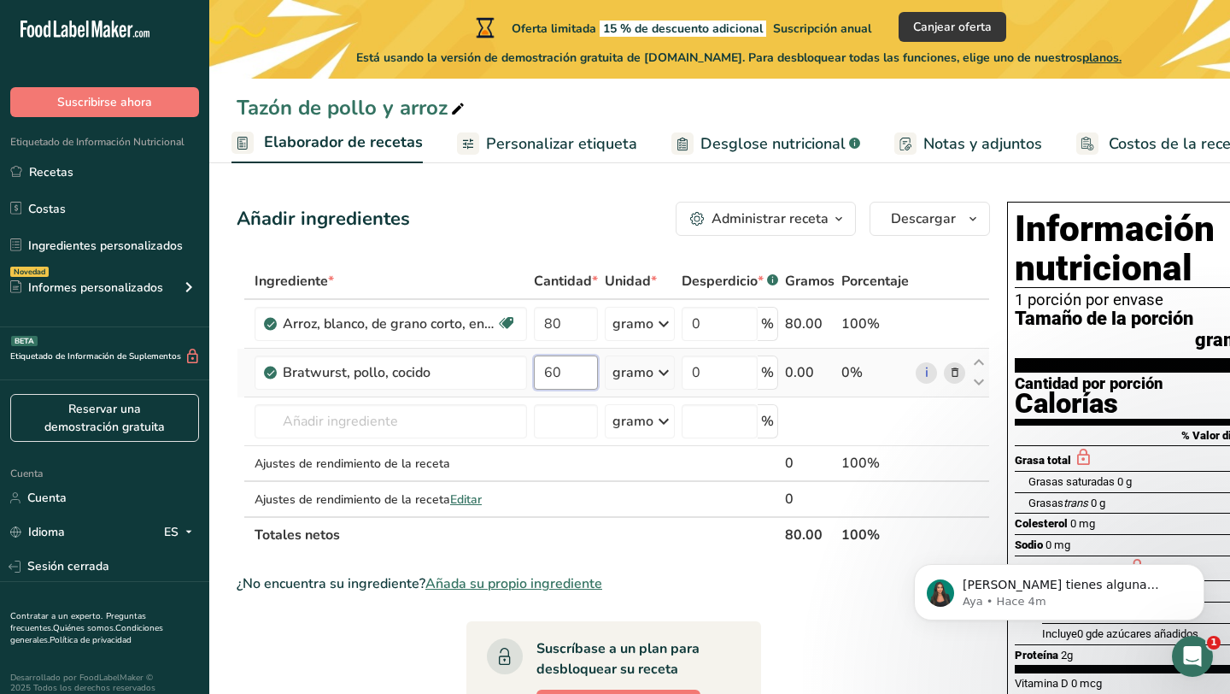
type input "60"
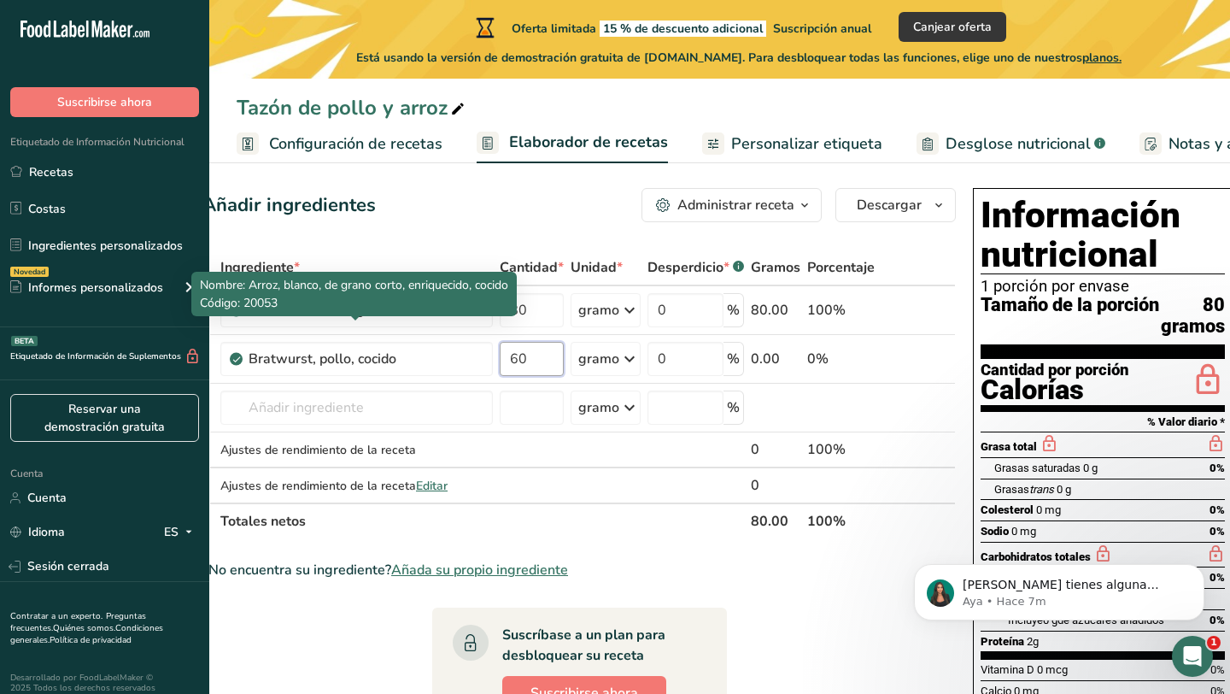
scroll to position [15, 0]
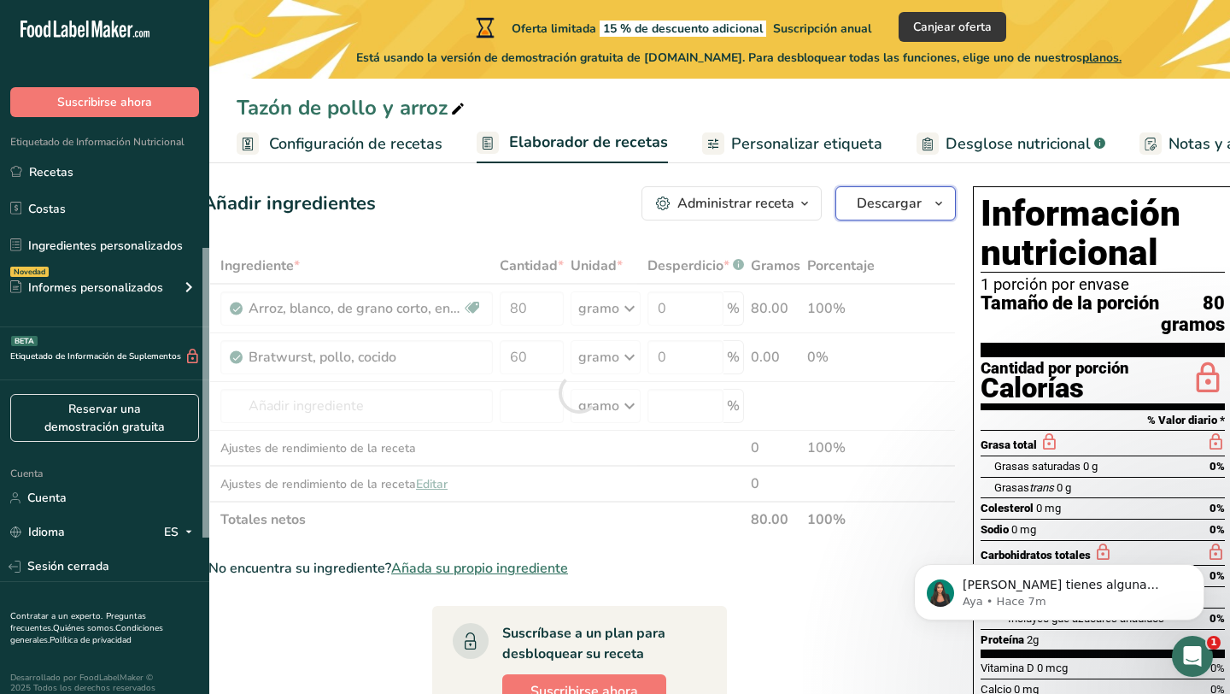
click at [893, 199] on font "Descargar" at bounding box center [889, 203] width 65 height 19
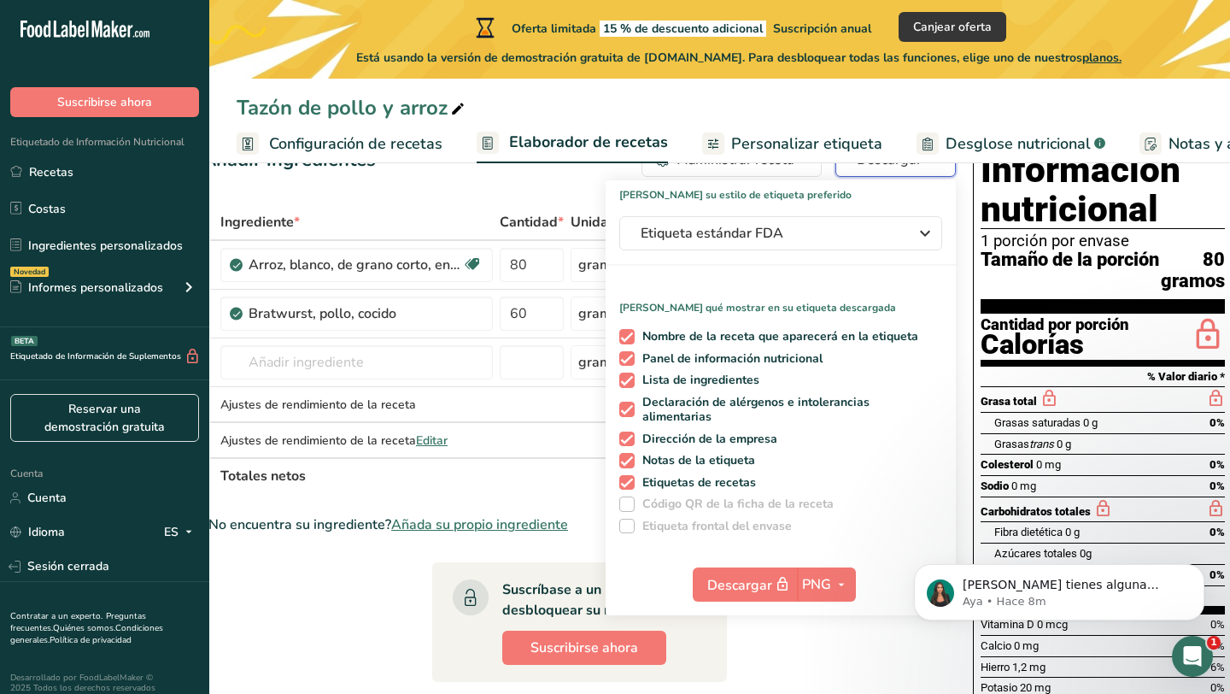
scroll to position [0, 0]
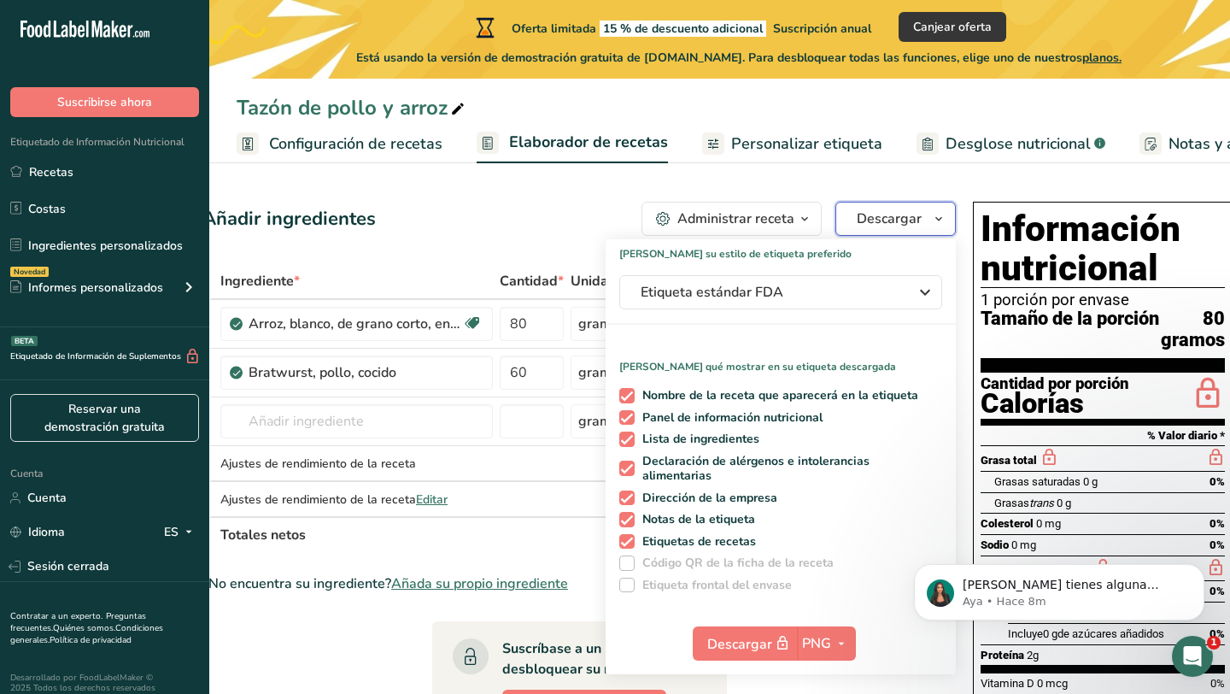
click at [901, 233] on button "Descargar" at bounding box center [895, 219] width 120 height 34
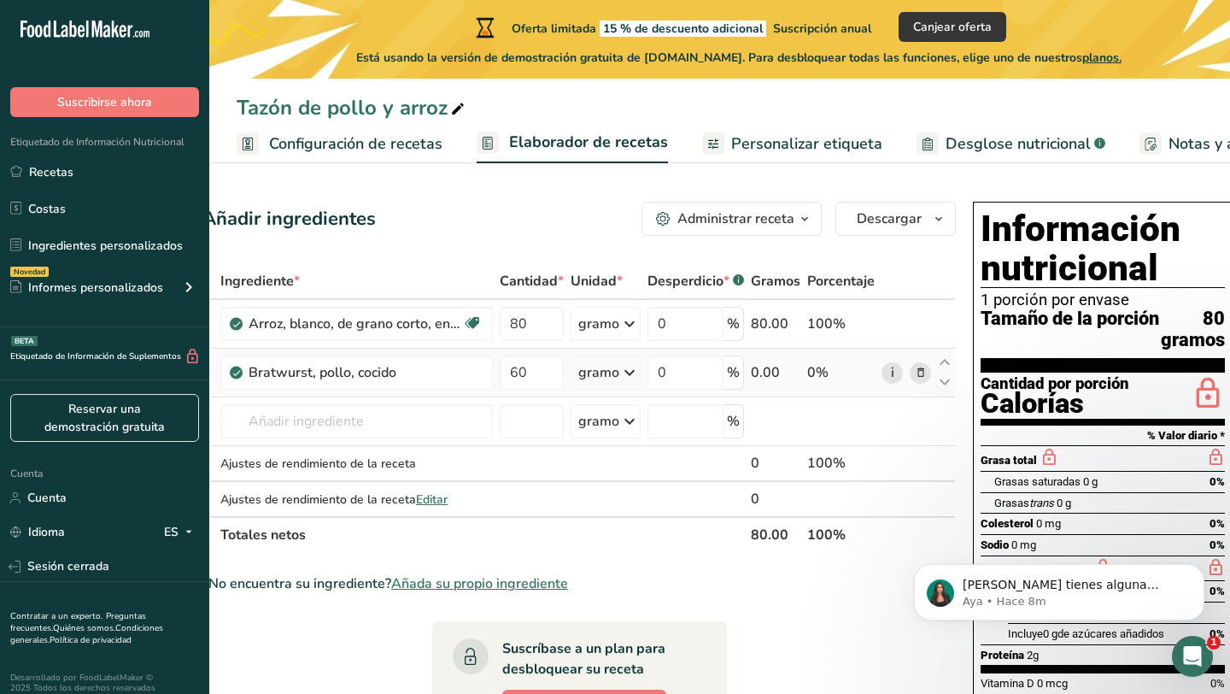
click at [881, 384] on link "i" at bounding box center [891, 372] width 21 height 21
click at [916, 382] on icon at bounding box center [921, 373] width 12 height 18
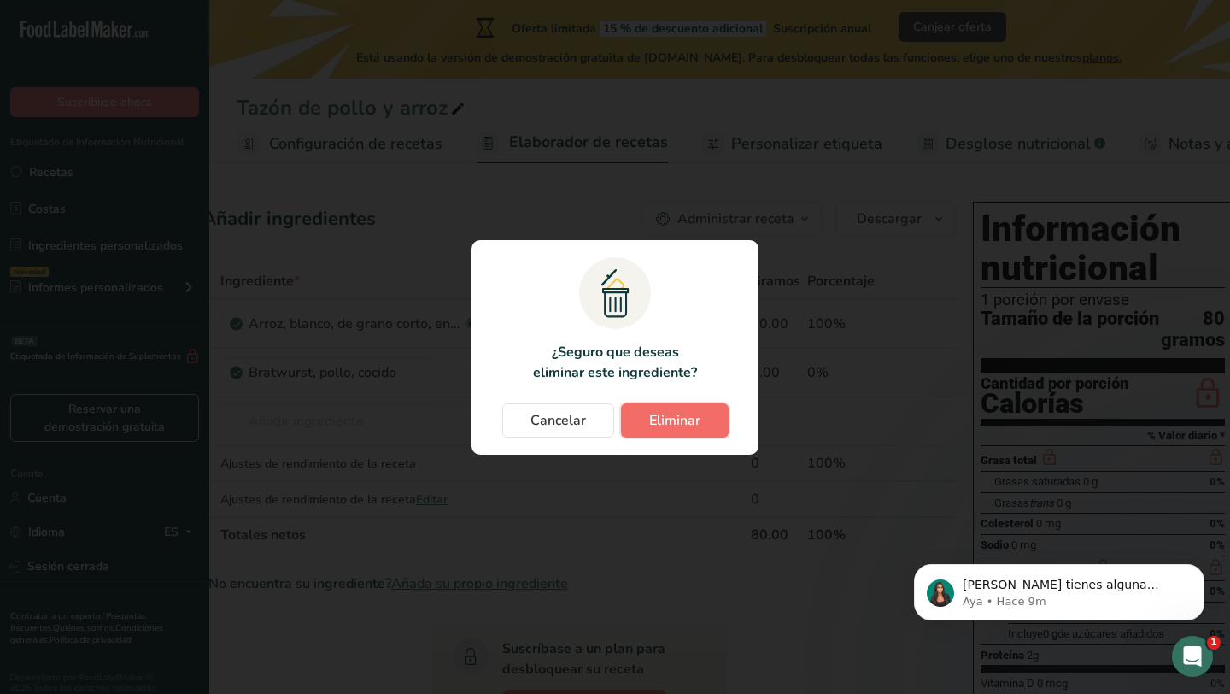
click at [637, 417] on button "Eliminar" at bounding box center [675, 420] width 108 height 34
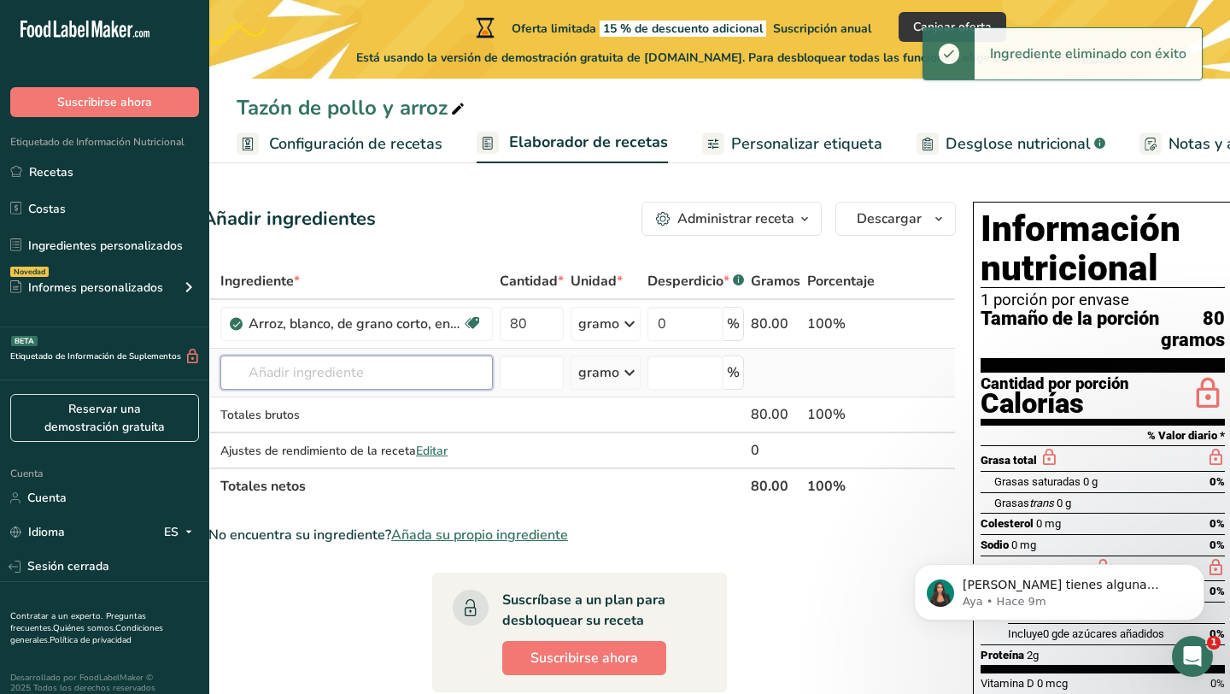
click at [349, 389] on input "text" at bounding box center [356, 372] width 272 height 34
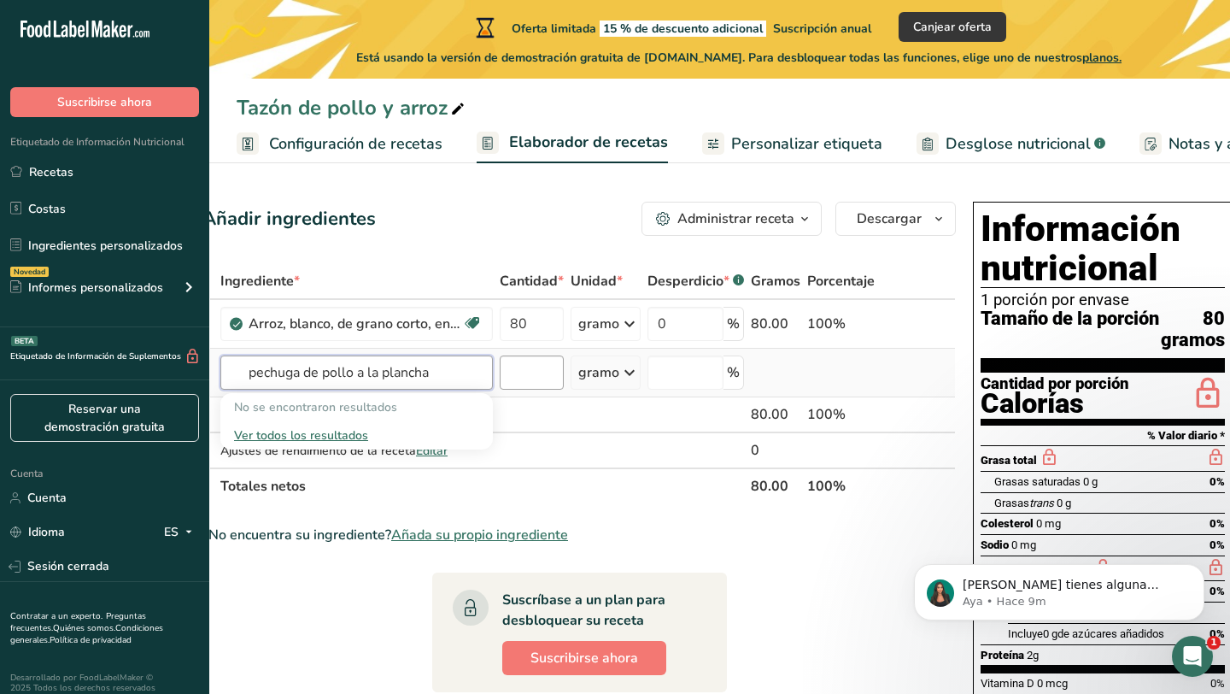
type input "pechuga de pollo a la plancha"
click at [518, 389] on input "number" at bounding box center [532, 372] width 64 height 34
click at [372, 389] on input "text" at bounding box center [356, 372] width 272 height 34
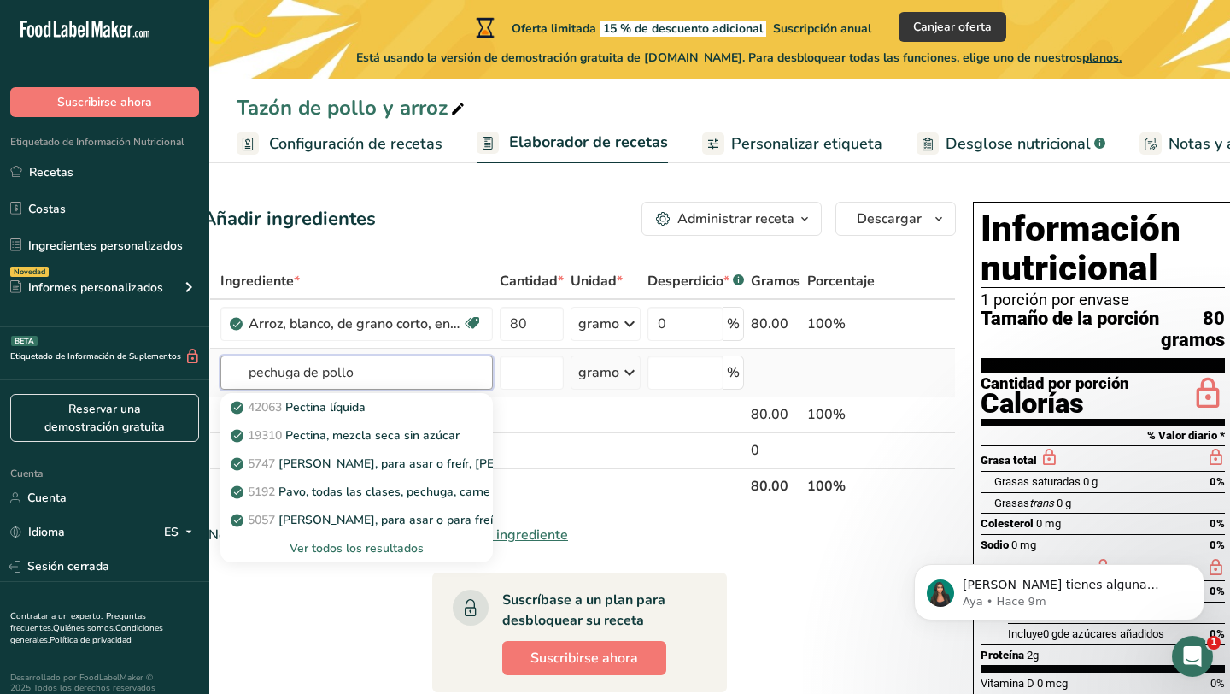
type input "pechuga de pollo"
click at [322, 556] on font "Ver todos los resultados" at bounding box center [357, 548] width 134 height 16
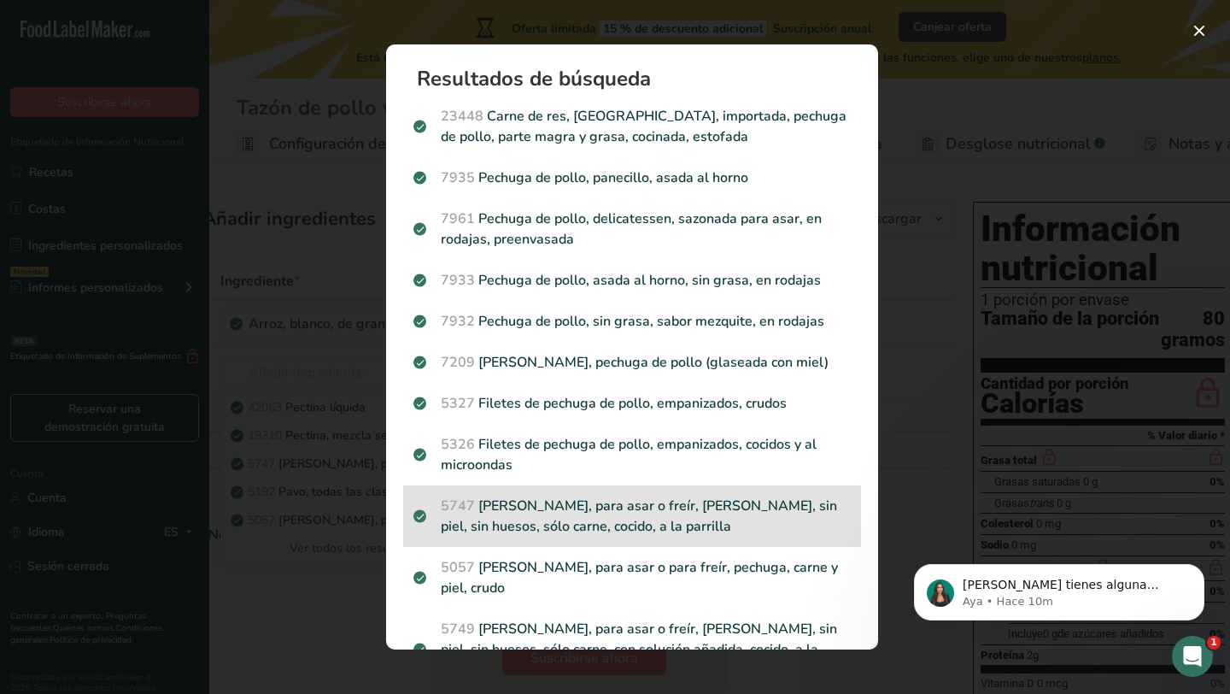
click at [482, 509] on p "5747 [PERSON_NAME], para asar o freír, pechuga, sin piel, sin huesos, sólo carn…" at bounding box center [631, 515] width 437 height 41
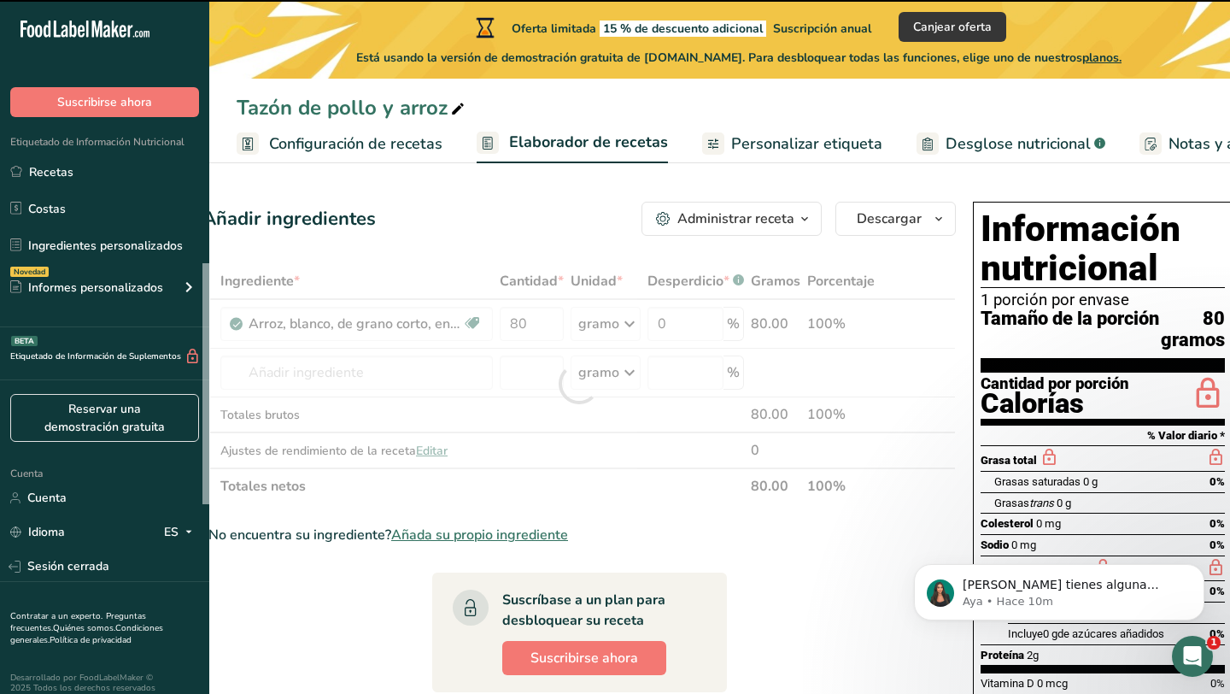
type input "0"
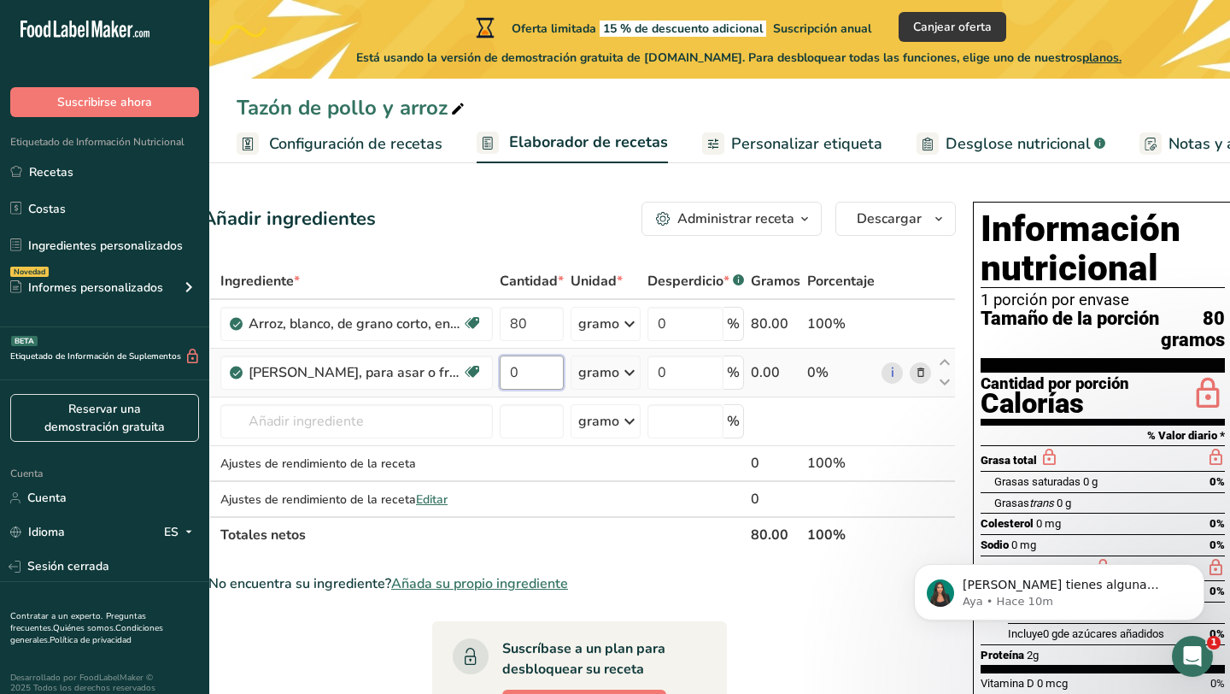
click at [538, 385] on input "0" at bounding box center [532, 372] width 64 height 34
type input "60"
click at [874, 266] on div "Ingrediente * Cantidad * Unidad * Desperdicio * .a-a{fill:#347362;}.b-a{fill:#f…" at bounding box center [578, 408] width 753 height 290
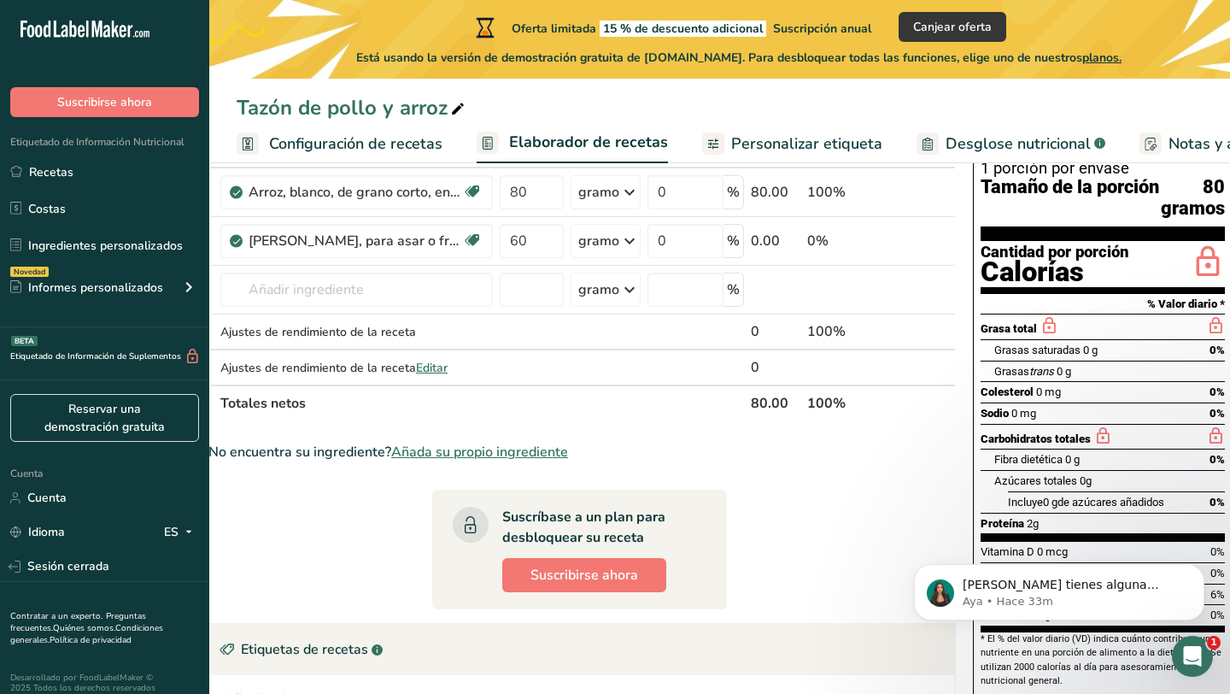
scroll to position [109, 0]
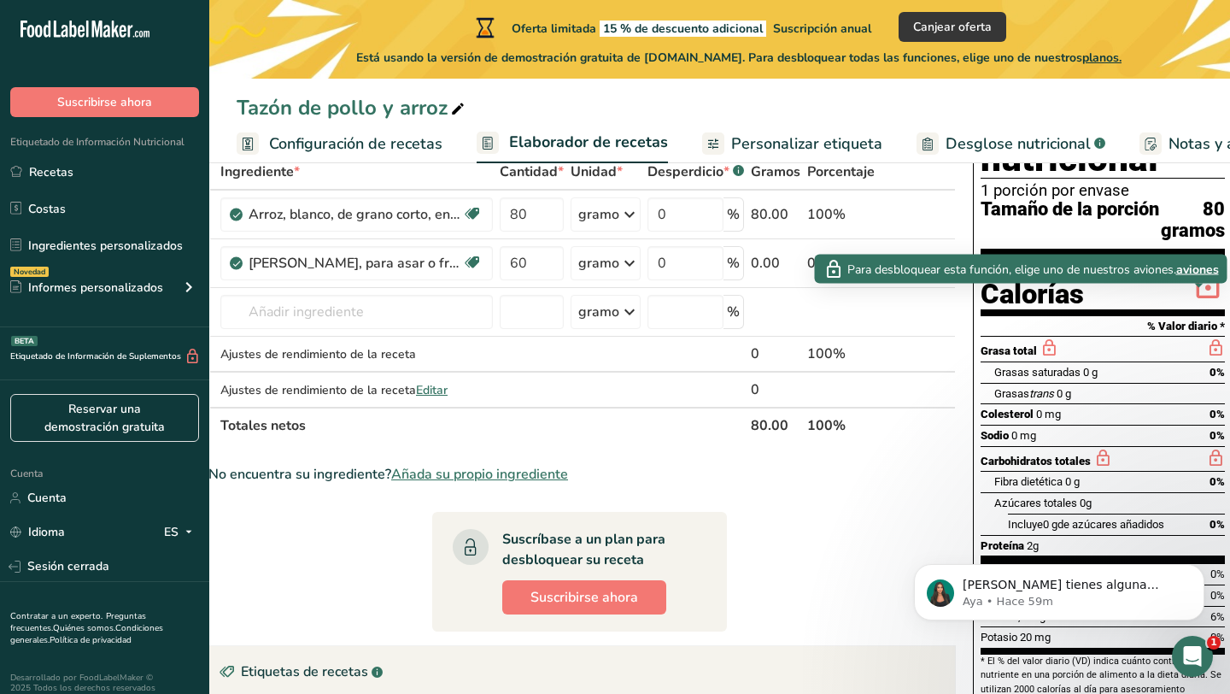
click at [1199, 269] on font "aviones" at bounding box center [1197, 269] width 43 height 16
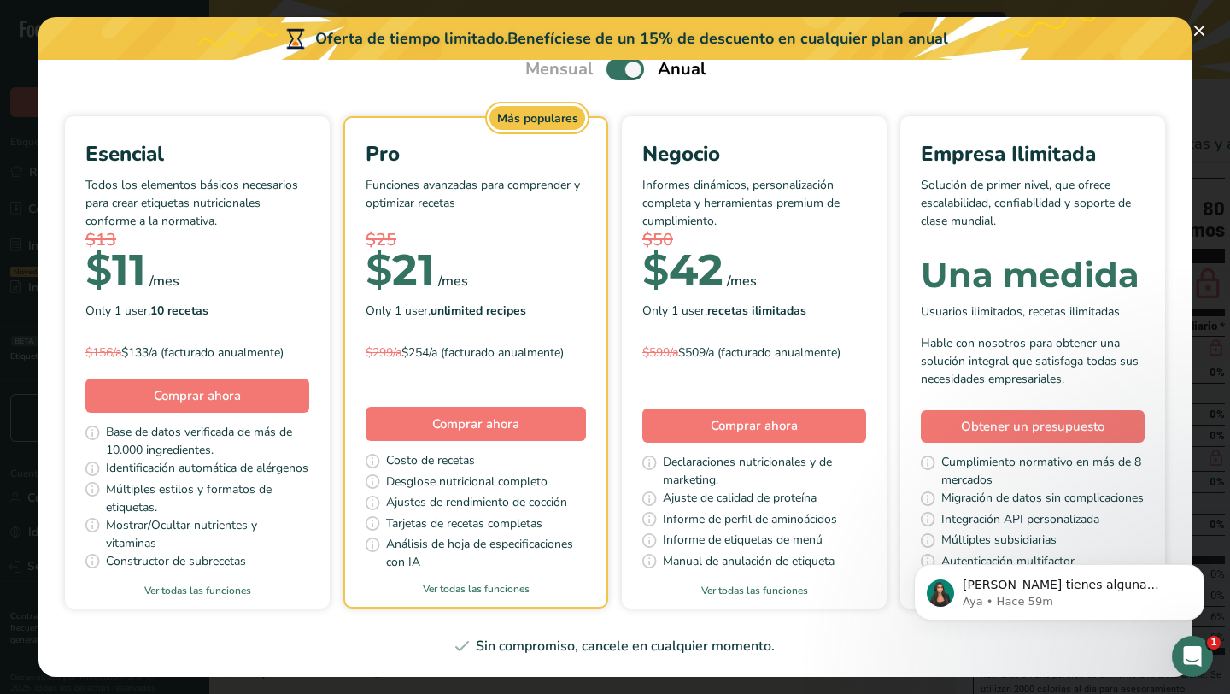
scroll to position [90, 0]
click at [1202, 32] on button "Elige tu plan de precios modal" at bounding box center [1199, 30] width 27 height 27
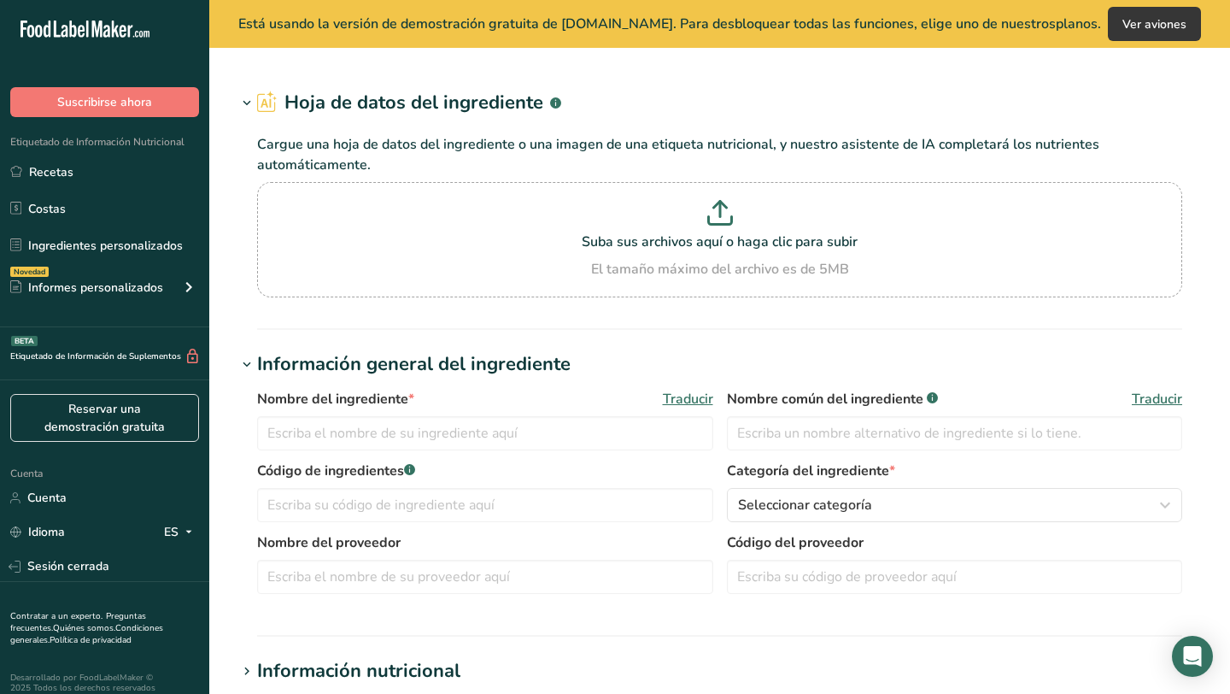
type input "Bratwurst, chicken, cooked"
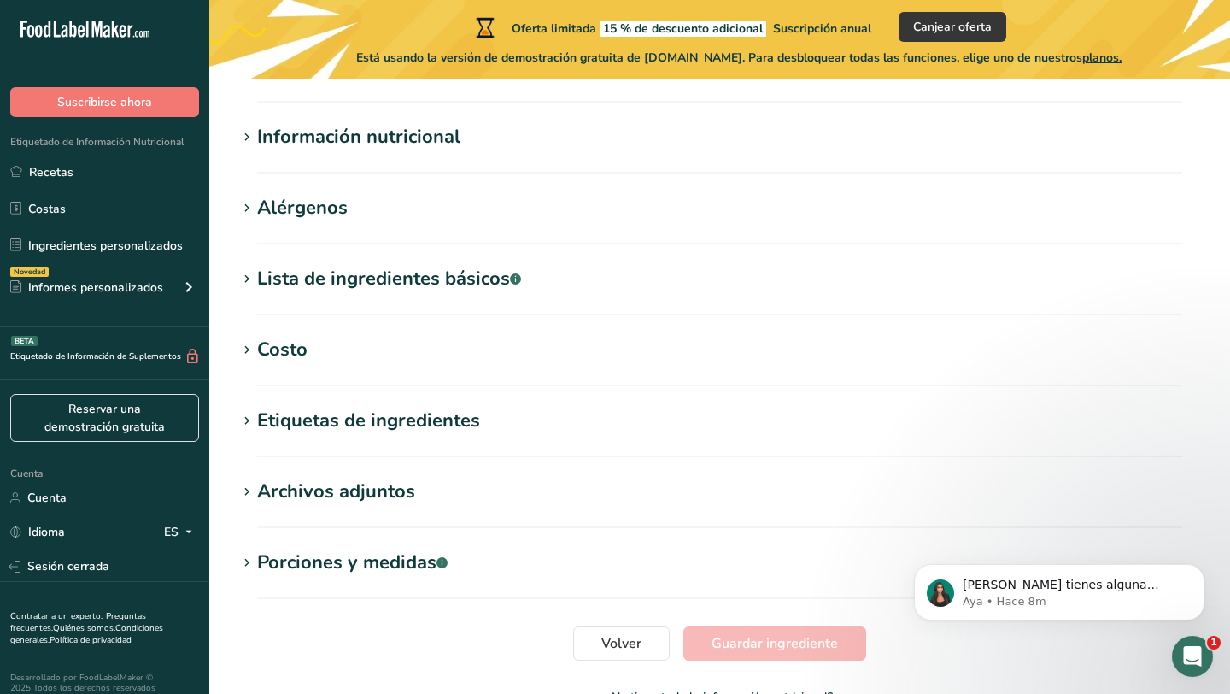
scroll to position [479, 0]
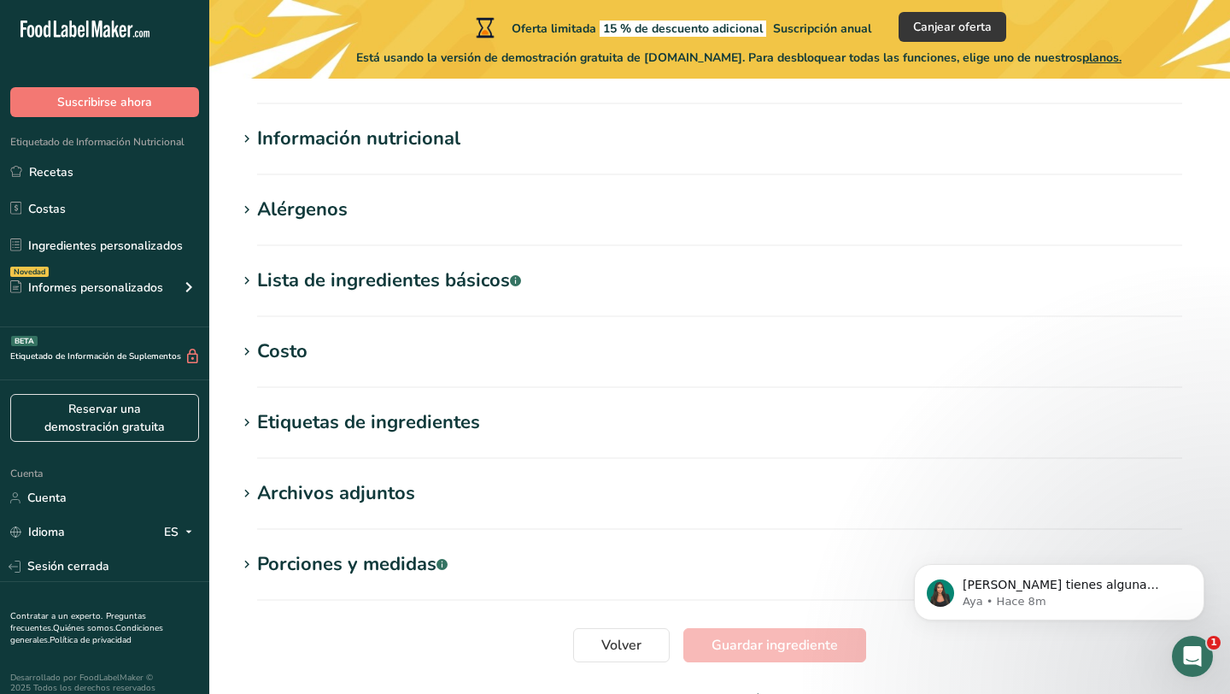
click at [299, 138] on font "Información nutricional" at bounding box center [358, 139] width 203 height 26
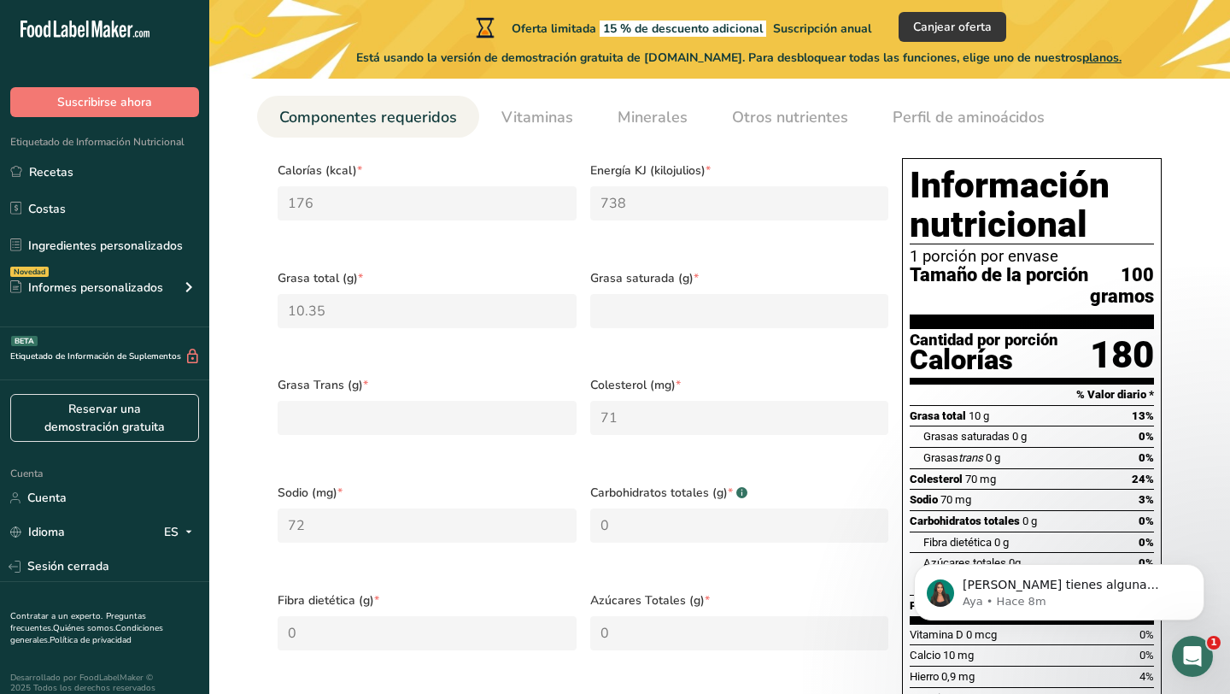
scroll to position [571, 0]
